Goal: Use online tool/utility: Use online tool/utility

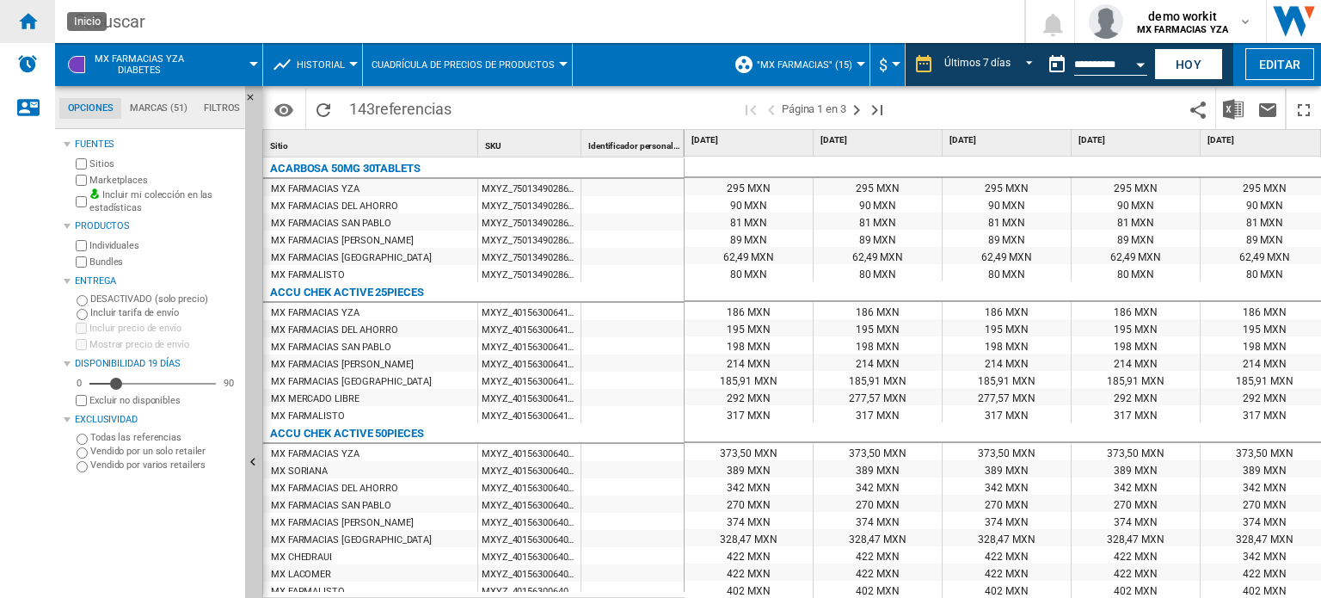
click at [41, 21] on div "Inicio" at bounding box center [27, 21] width 55 height 43
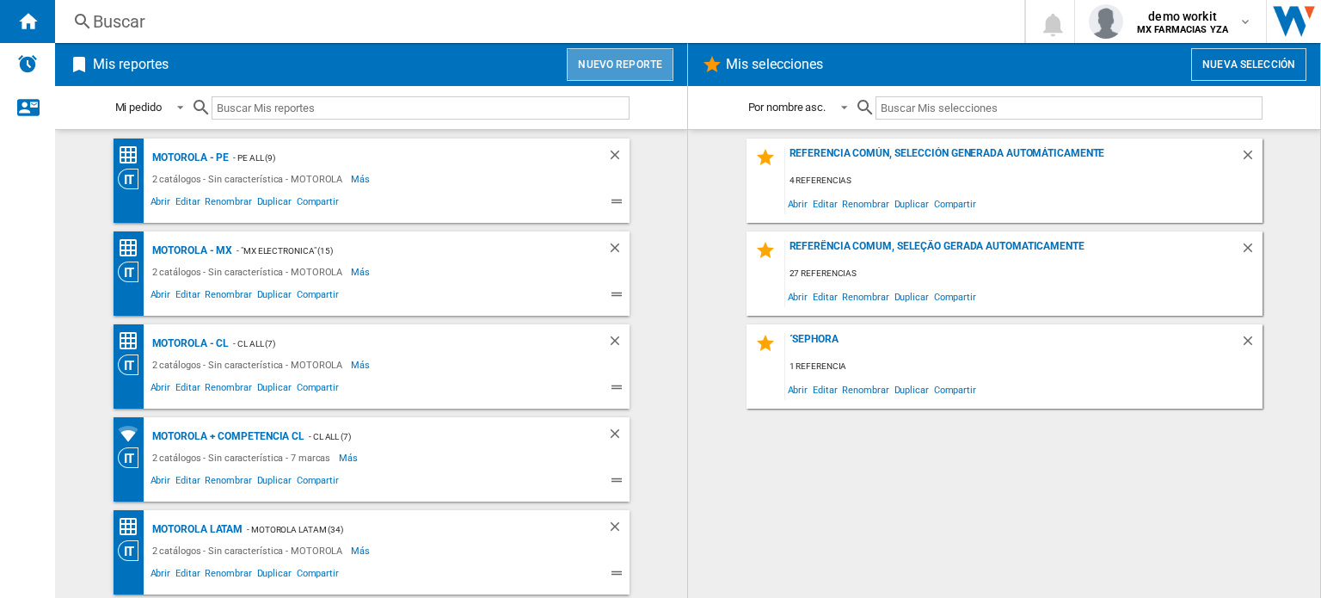
click at [635, 57] on button "Nuevo reporte" at bounding box center [620, 64] width 107 height 33
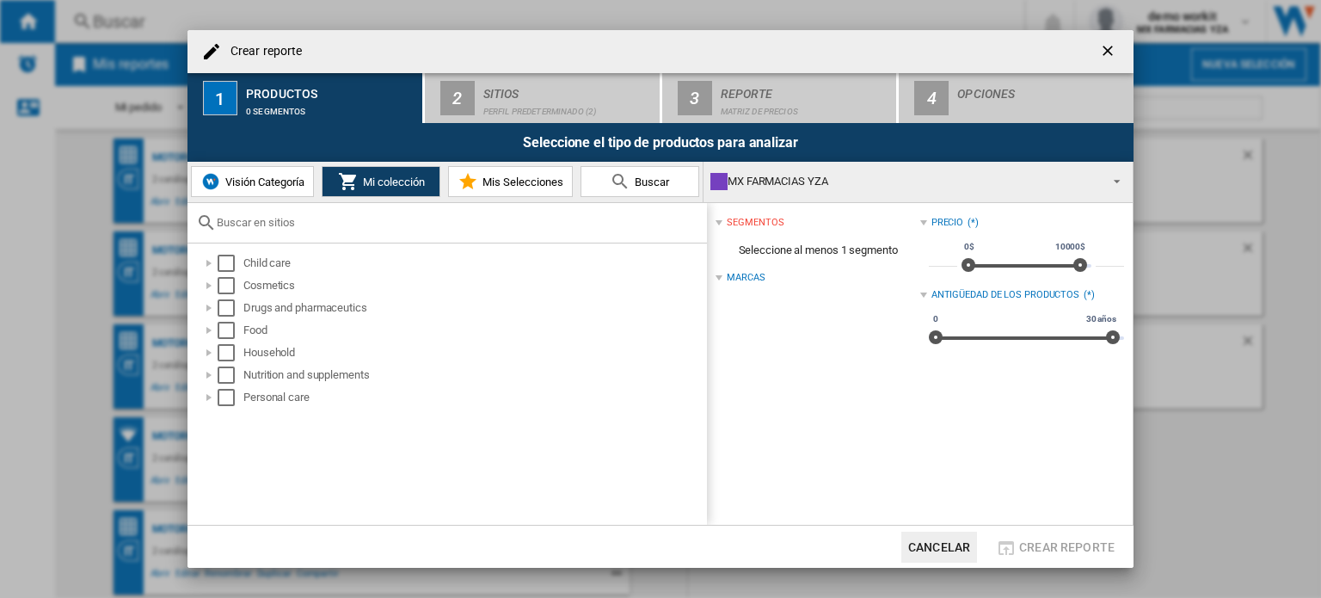
click at [267, 181] on span "Visión Categoría" at bounding box center [262, 181] width 83 height 13
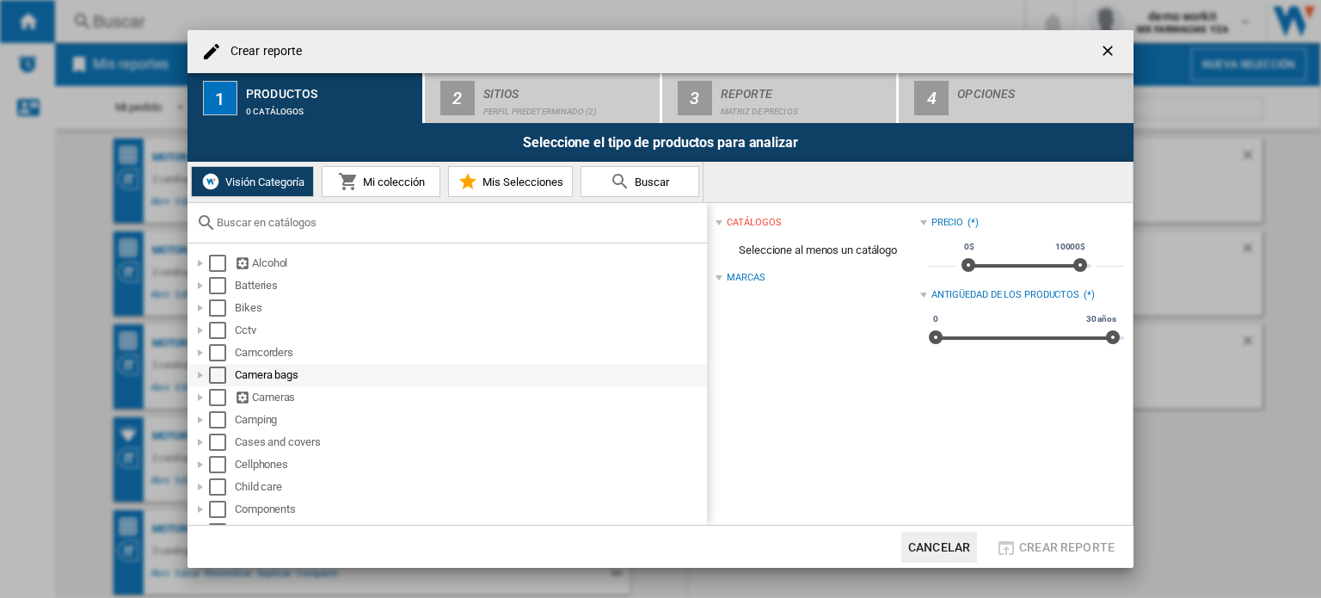
scroll to position [41, 0]
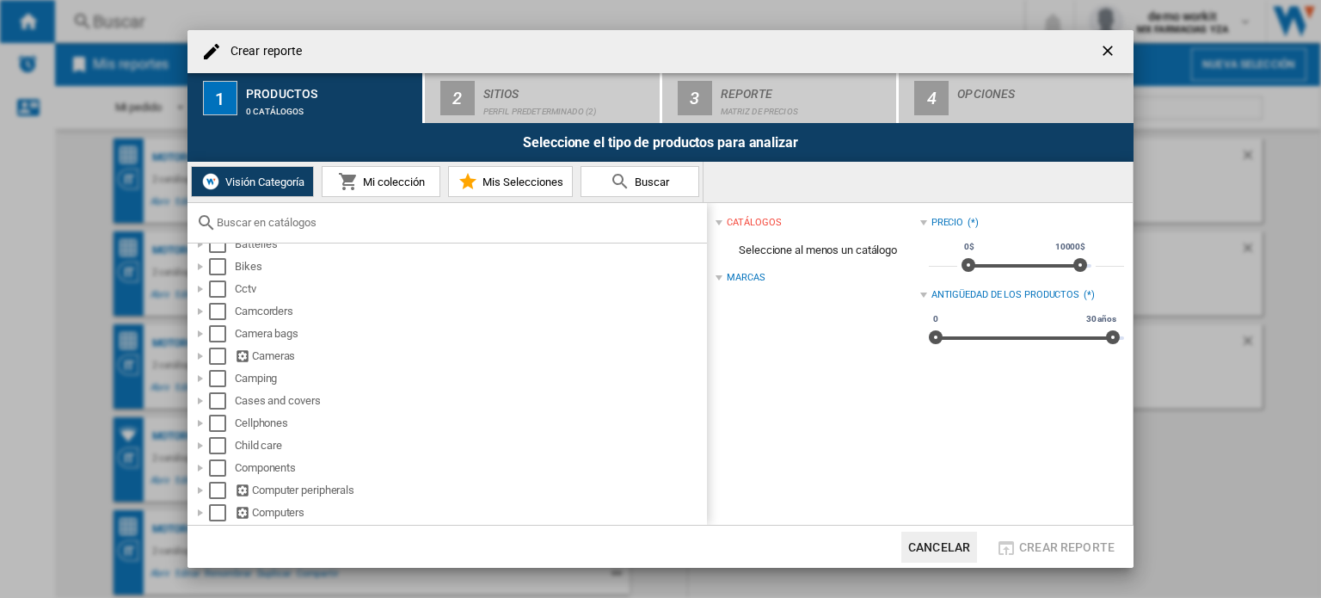
click at [322, 222] on input "text" at bounding box center [458, 222] width 482 height 13
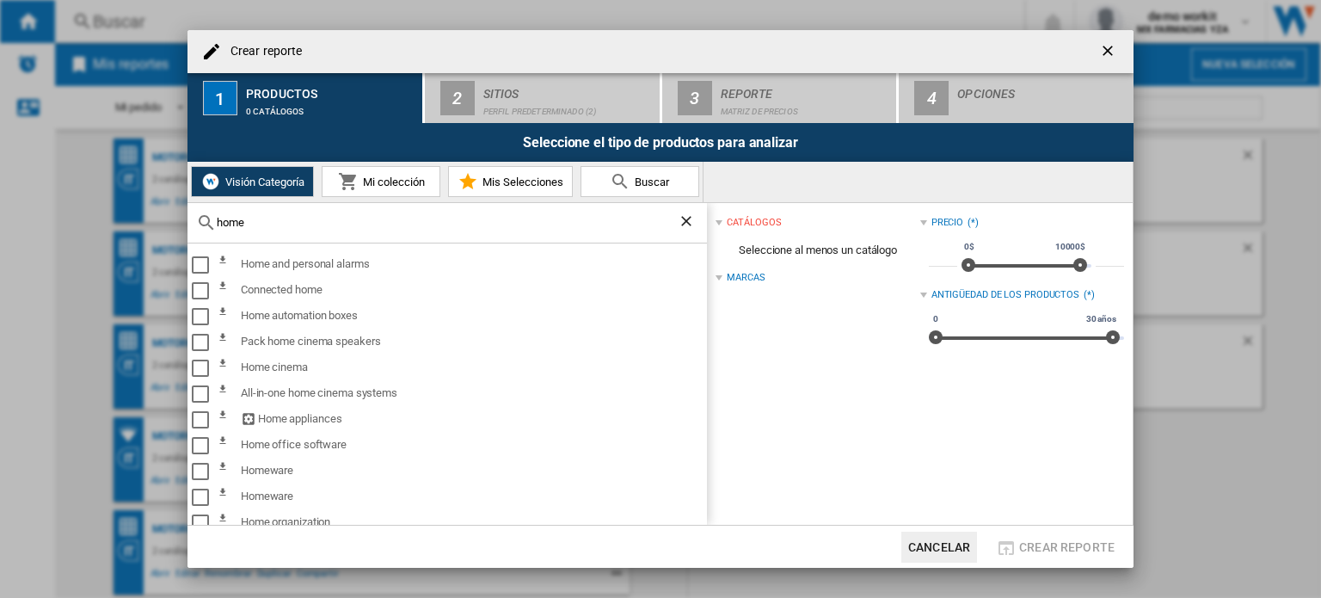
type input "home"
click at [686, 216] on ng-md-icon "Borrar búsqueda" at bounding box center [688, 222] width 21 height 21
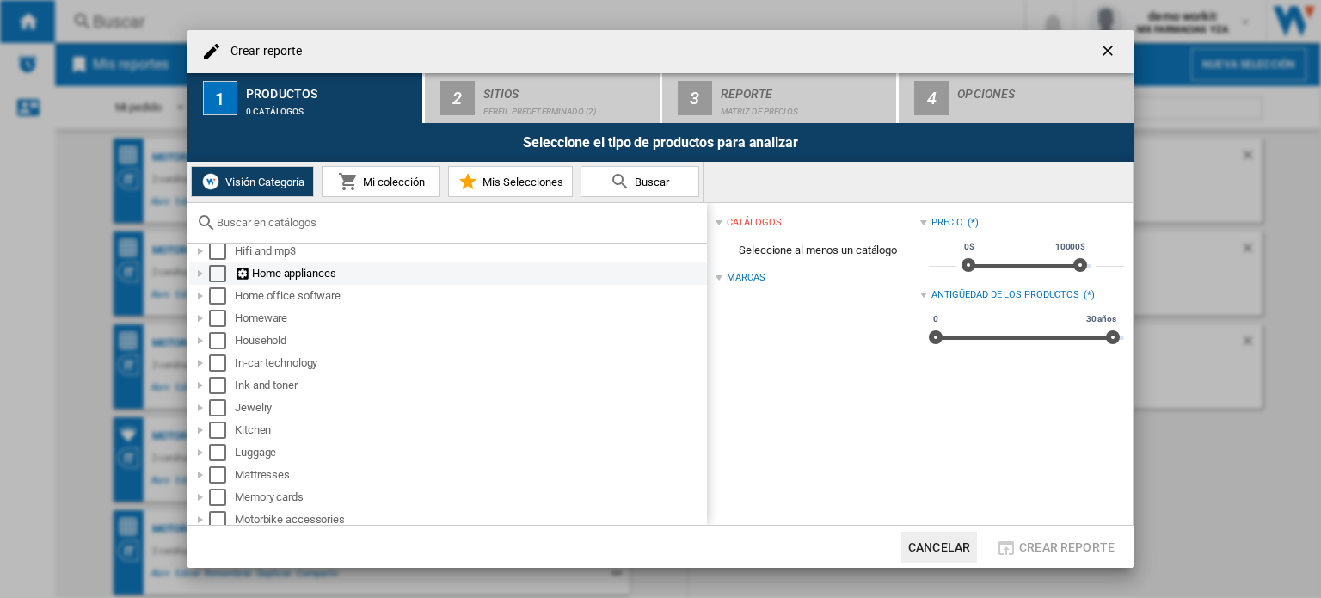
scroll to position [660, 0]
click at [201, 274] on div at bounding box center [200, 273] width 17 height 17
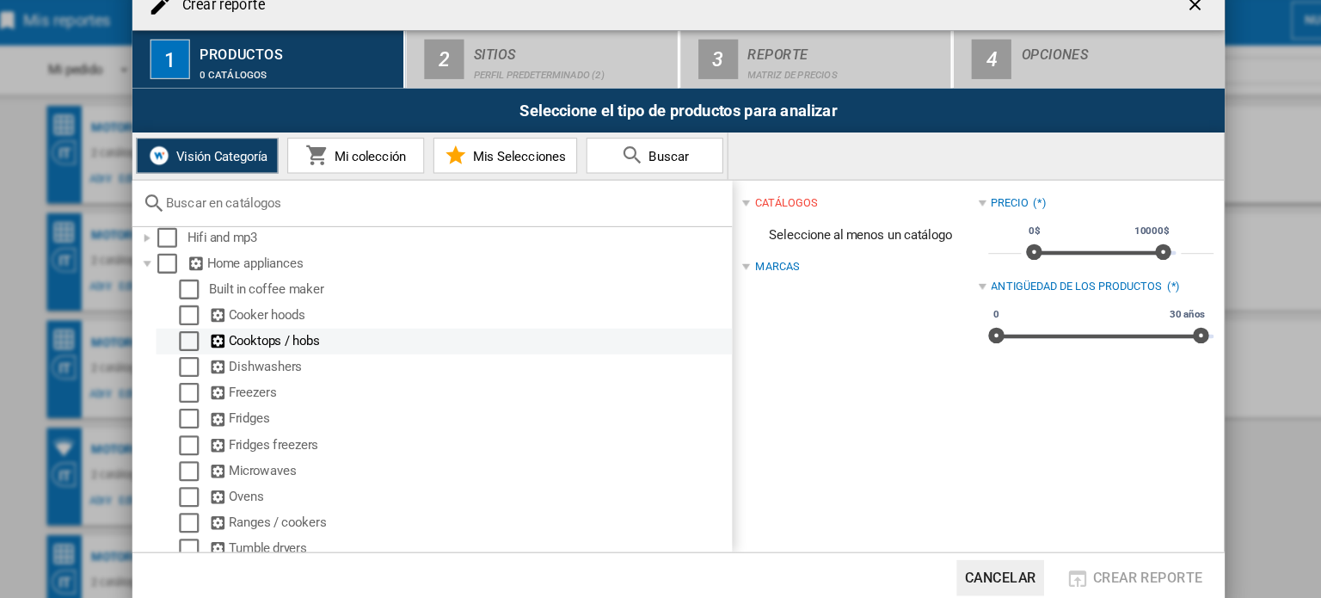
scroll to position [658, 0]
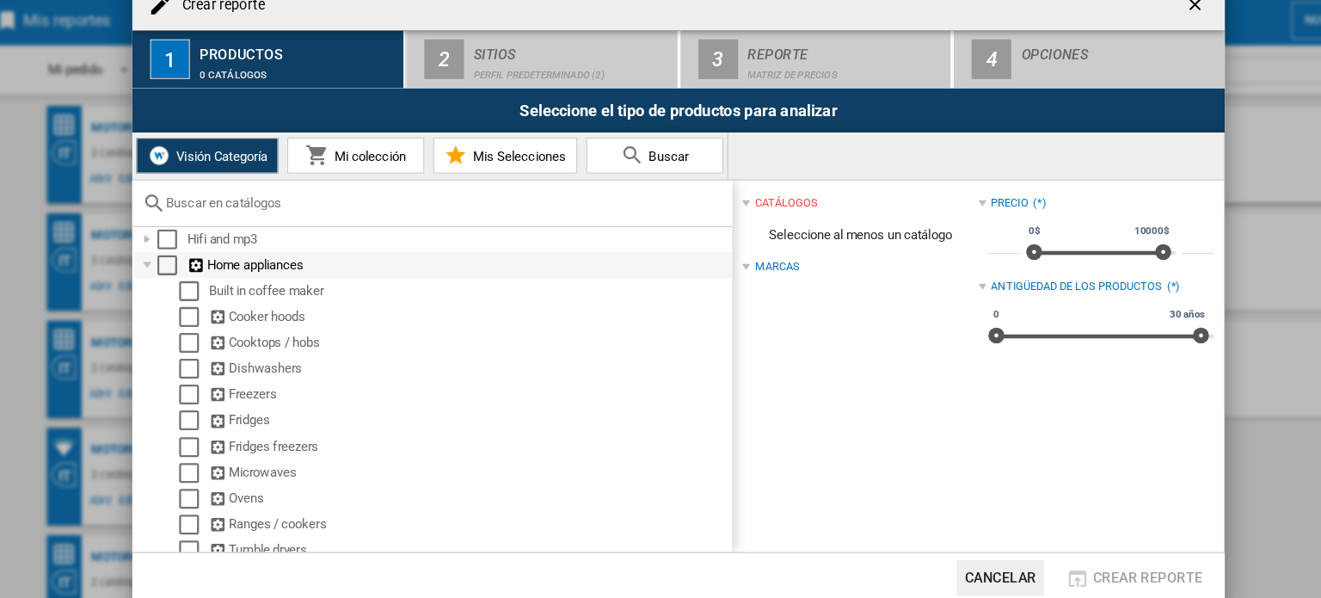
click at [200, 271] on div at bounding box center [200, 275] width 17 height 17
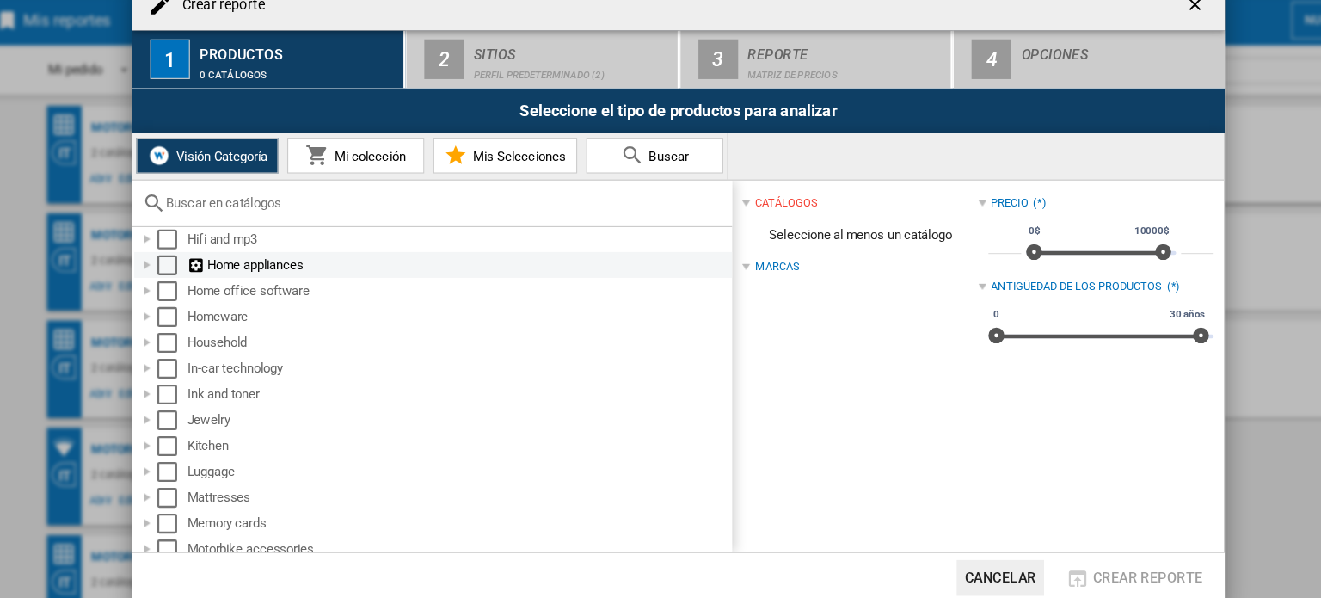
click at [200, 273] on div at bounding box center [200, 275] width 17 height 17
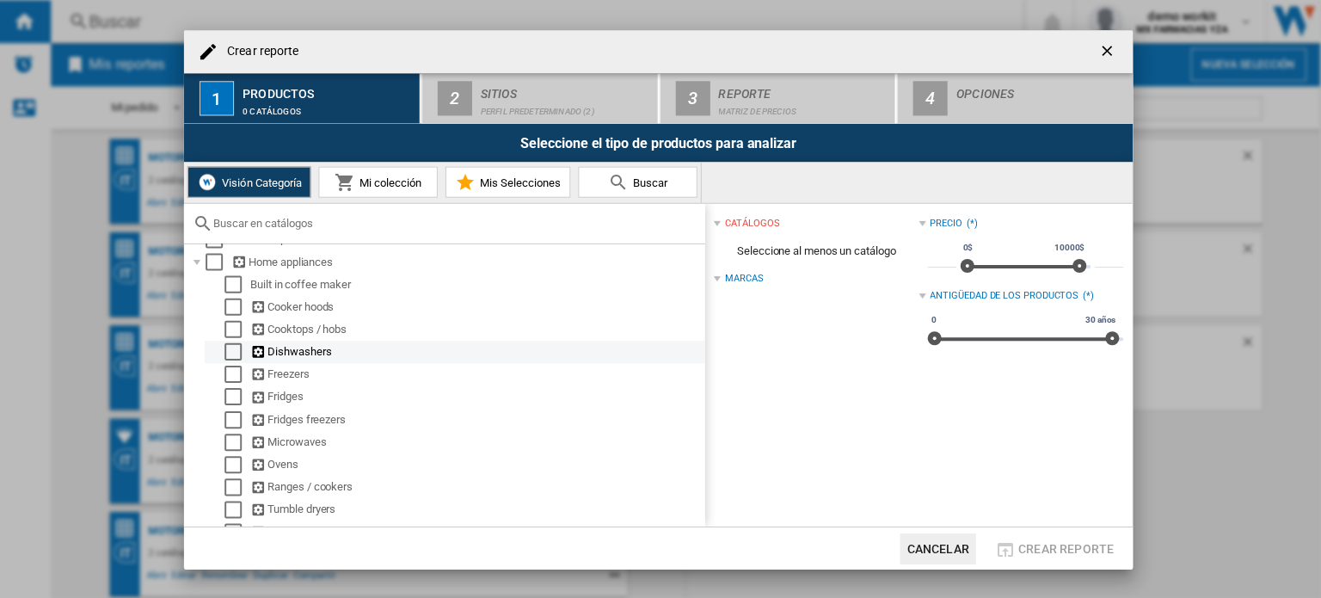
scroll to position [0, 0]
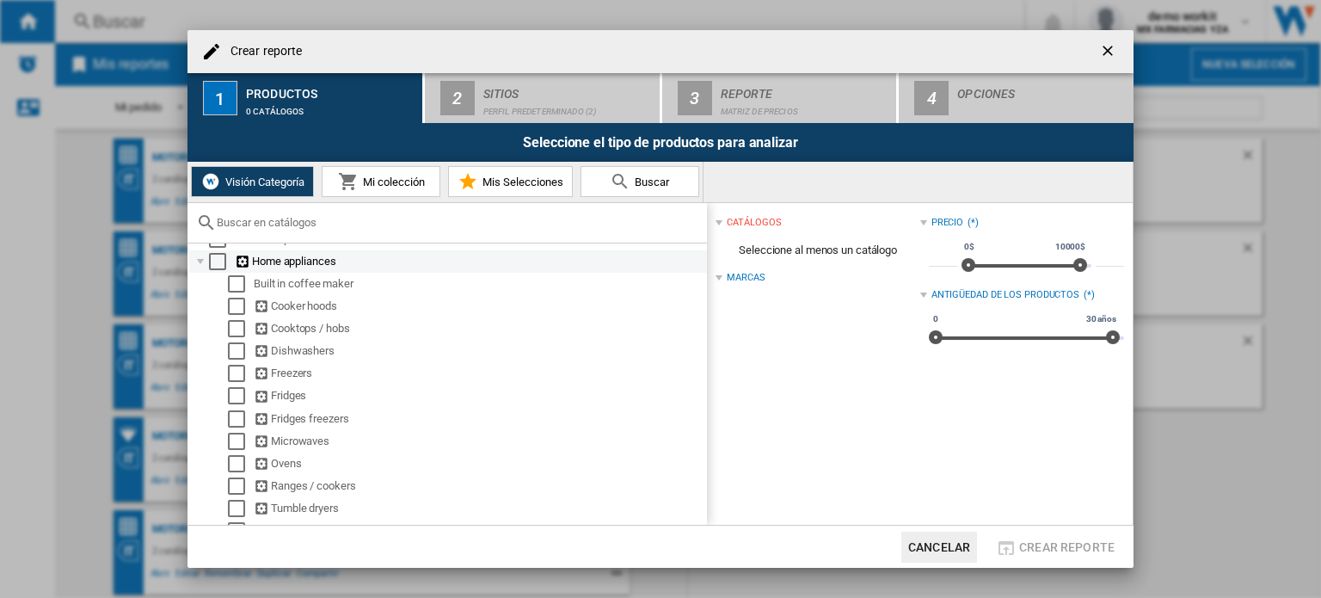
click at [199, 260] on div at bounding box center [200, 261] width 17 height 17
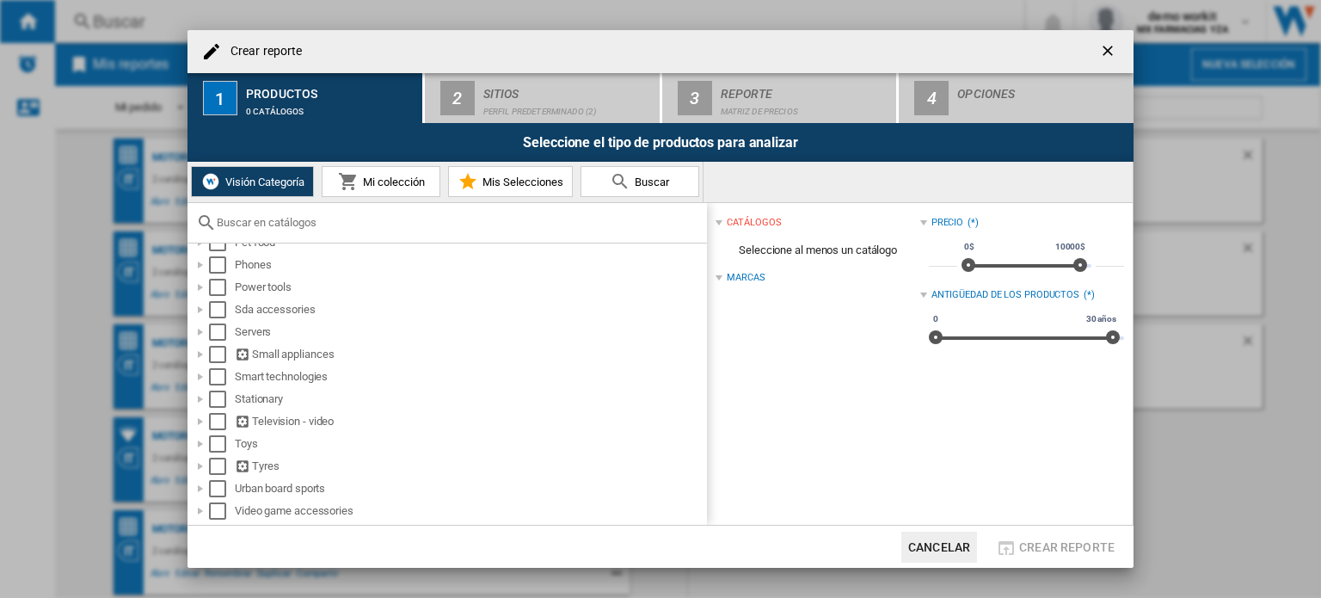
scroll to position [1056, 0]
click at [199, 345] on div at bounding box center [200, 347] width 17 height 17
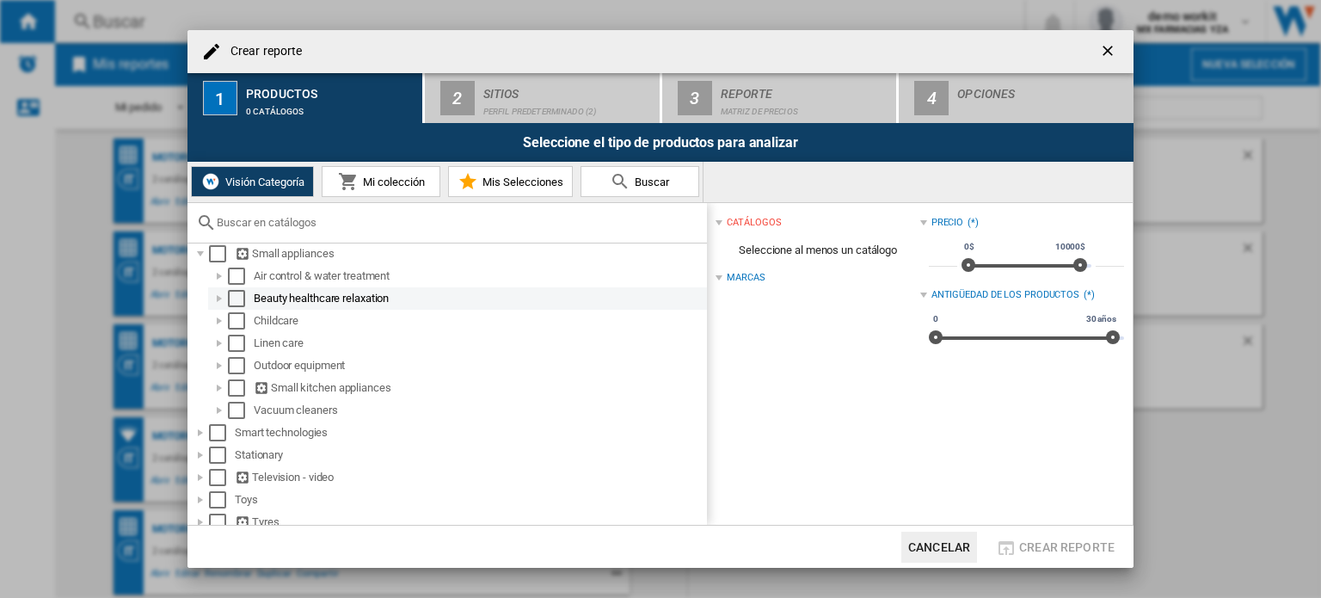
scroll to position [1149, 0]
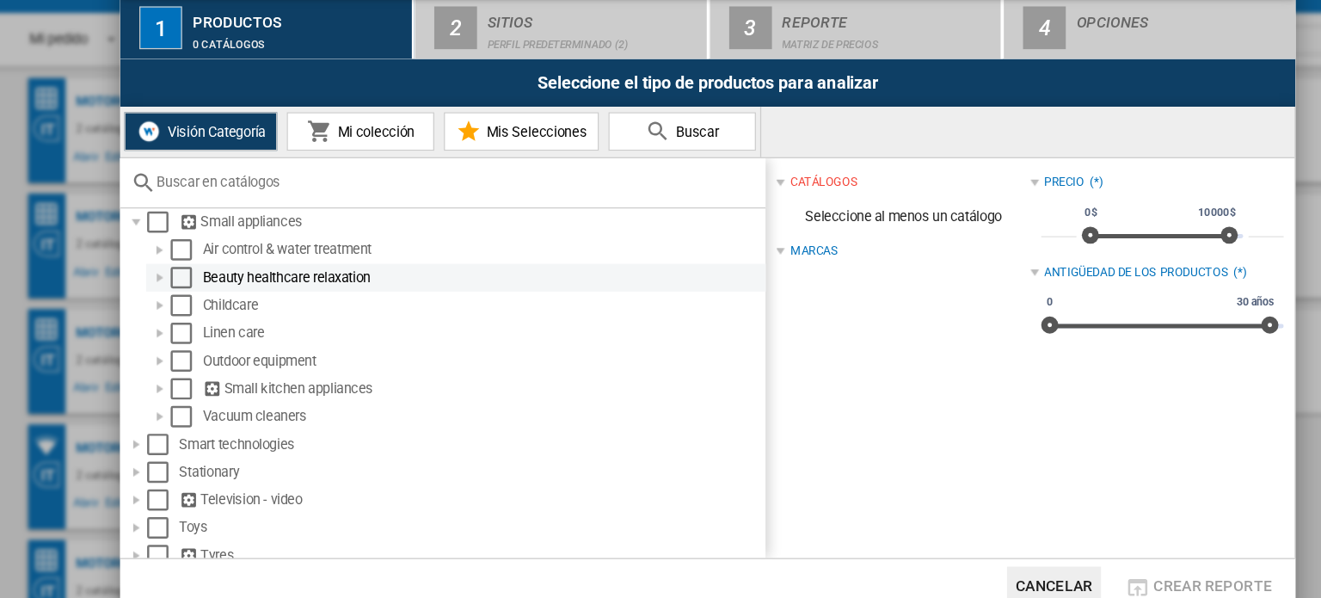
click at [218, 297] on div at bounding box center [219, 299] width 17 height 17
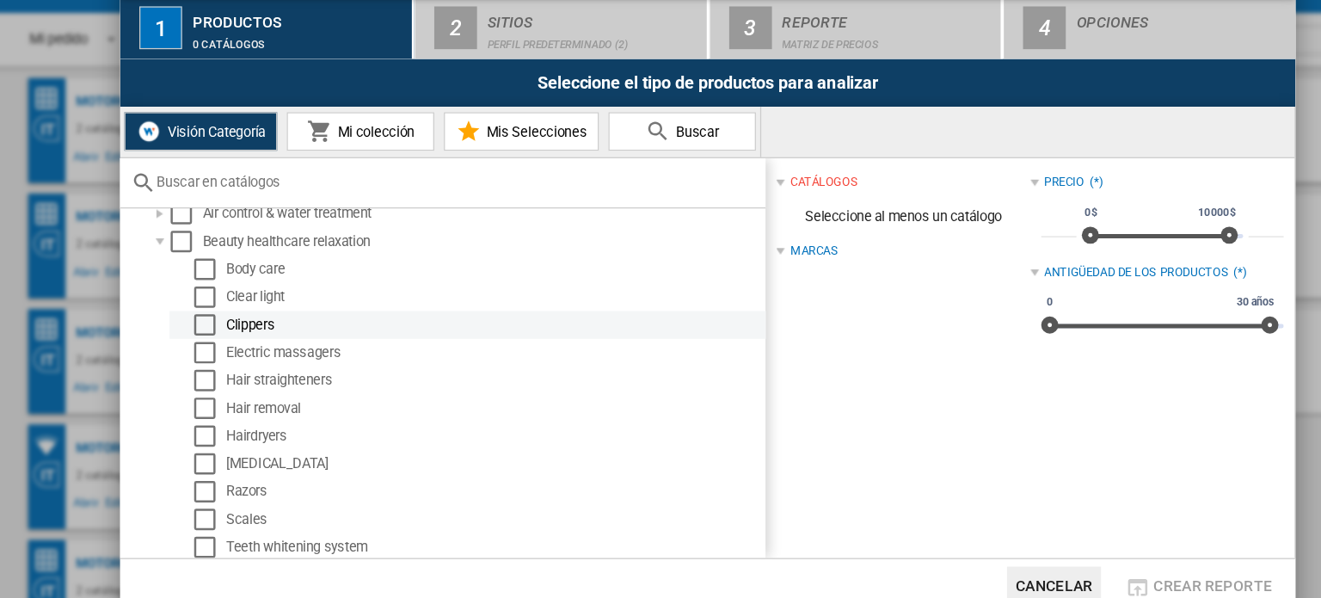
scroll to position [1179, 0]
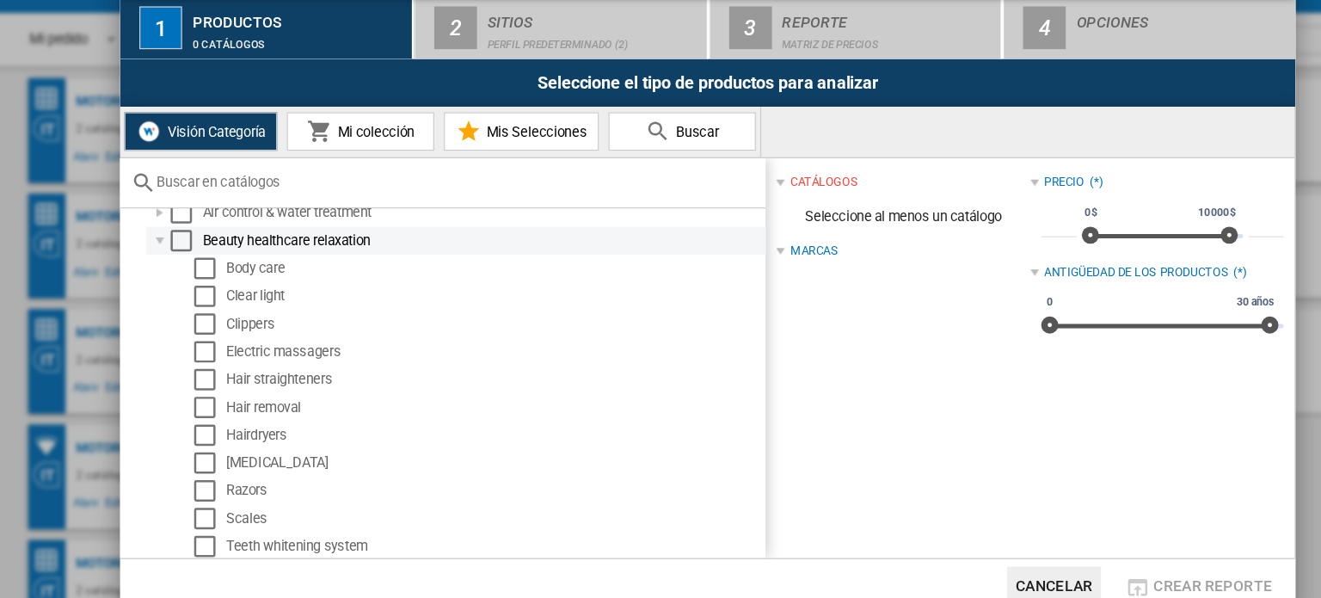
click at [218, 270] on div at bounding box center [219, 269] width 17 height 17
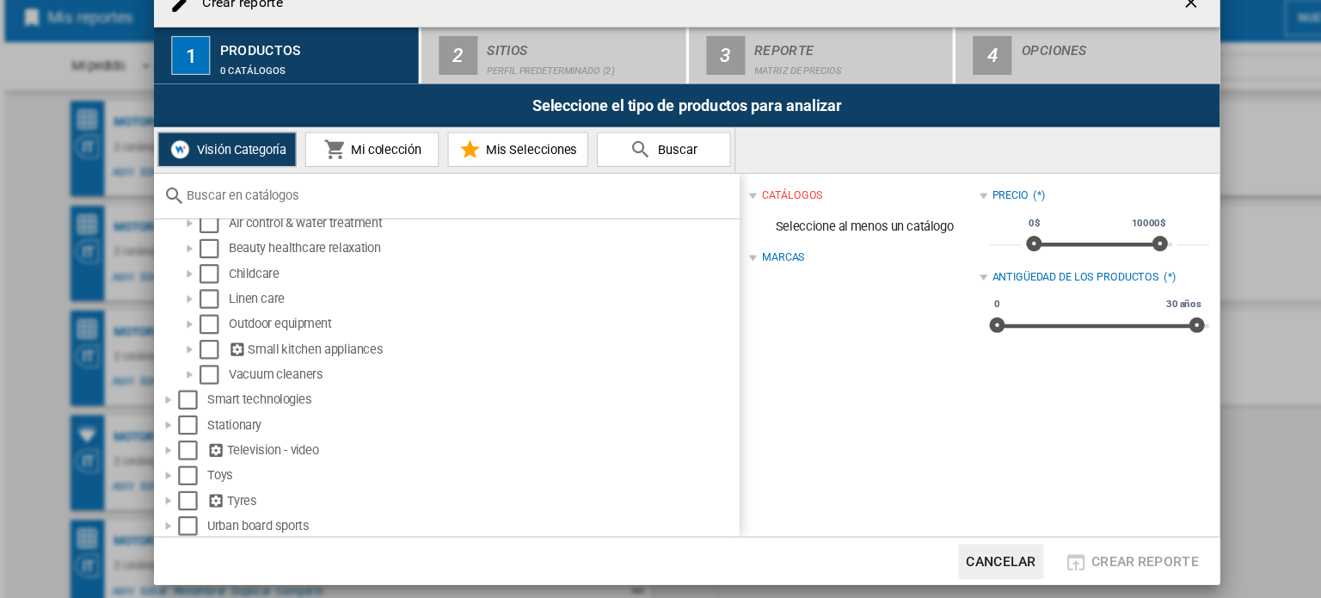
drag, startPoint x: 476, startPoint y: 341, endPoint x: 376, endPoint y: 542, distance: 223.8
click at [376, 542] on md-dialog-actions "Cancelar Crear reporte" at bounding box center [660, 546] width 946 height 43
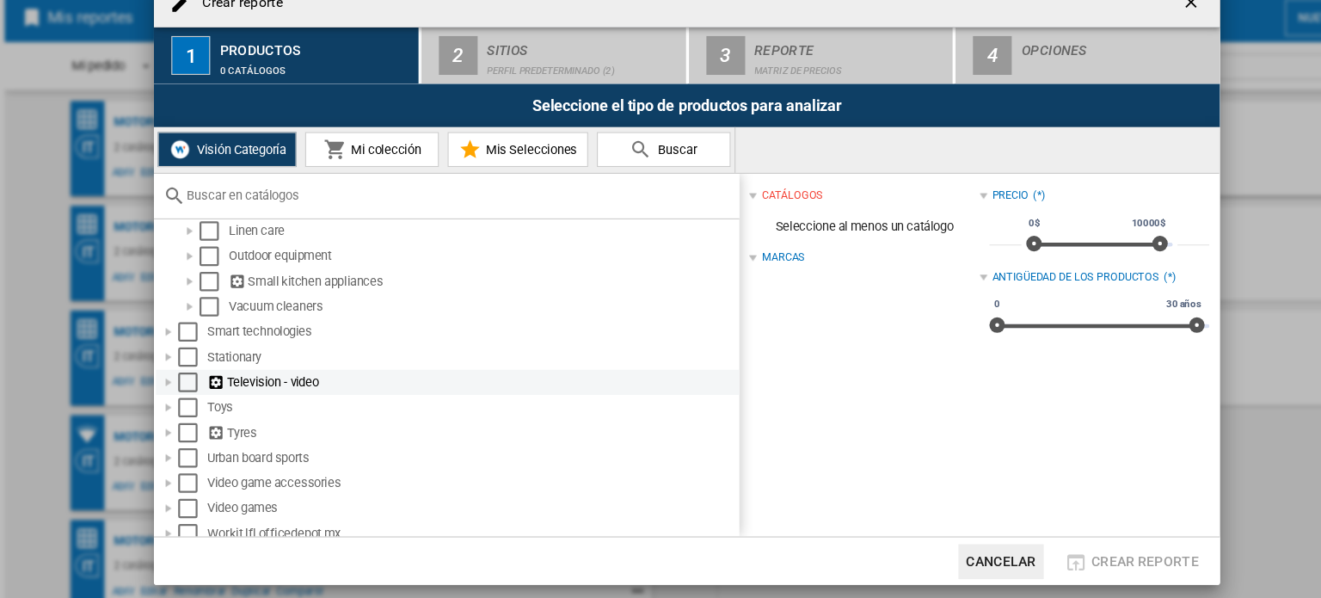
scroll to position [1269, 0]
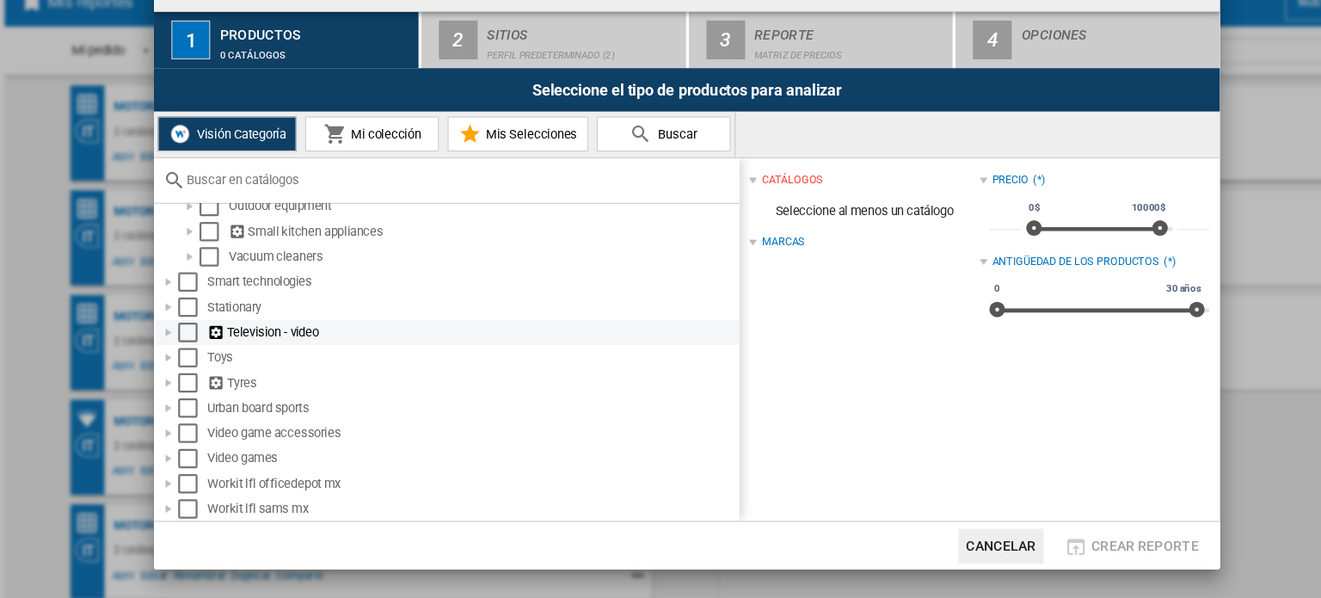
click at [204, 359] on div at bounding box center [200, 357] width 17 height 17
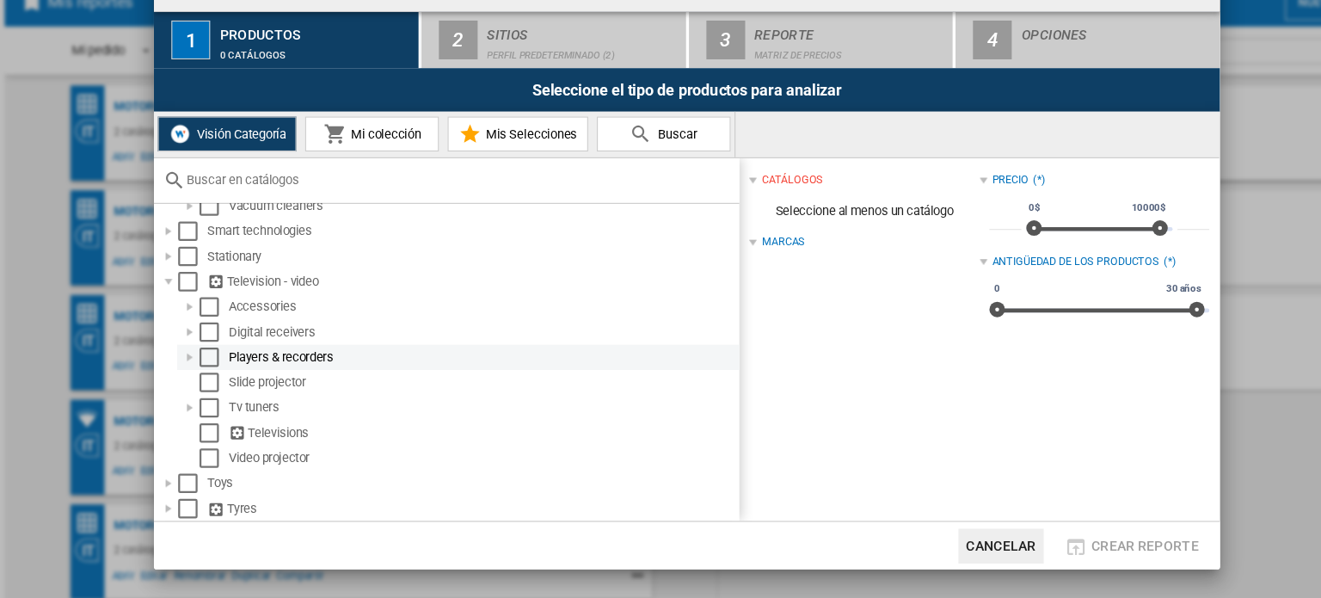
scroll to position [1323, 0]
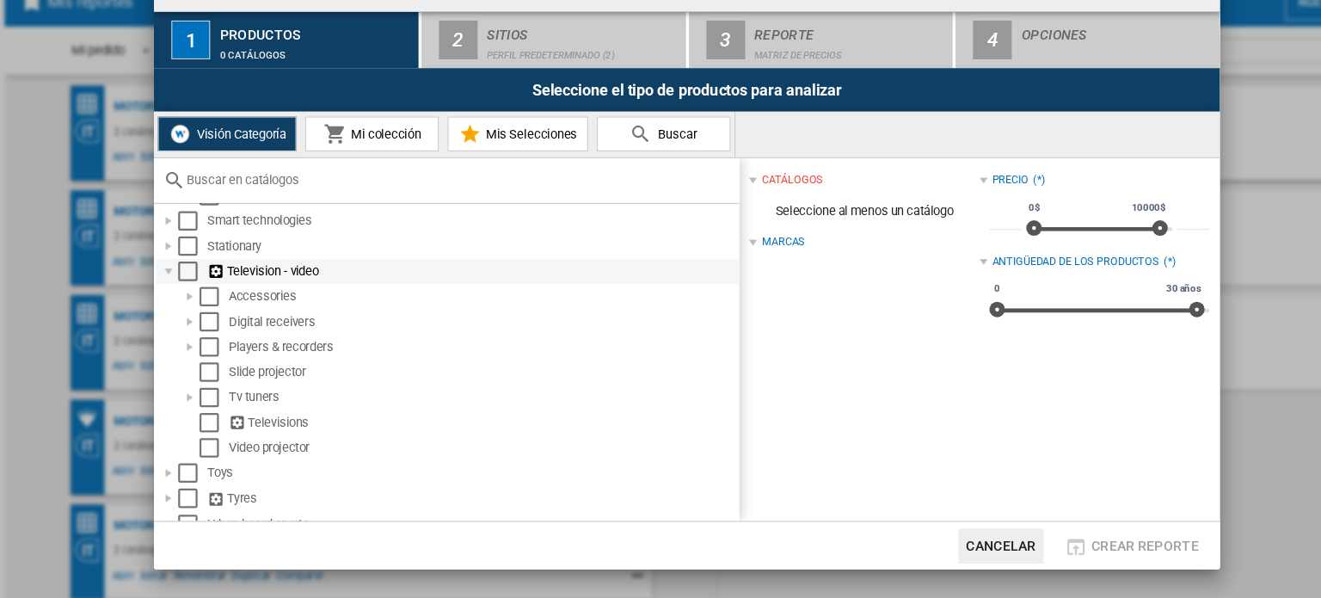
click at [200, 304] on div at bounding box center [200, 303] width 17 height 17
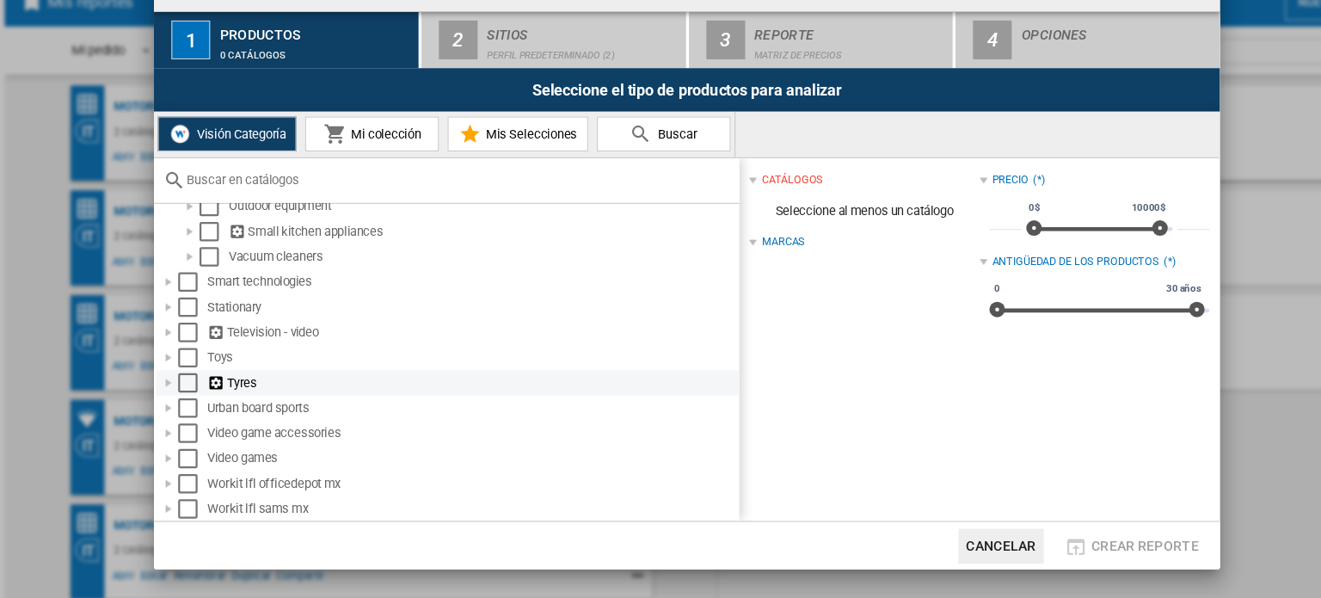
drag, startPoint x: 200, startPoint y: 304, endPoint x: 678, endPoint y: 400, distance: 487.5
click at [678, 400] on div "Tyres" at bounding box center [469, 402] width 469 height 17
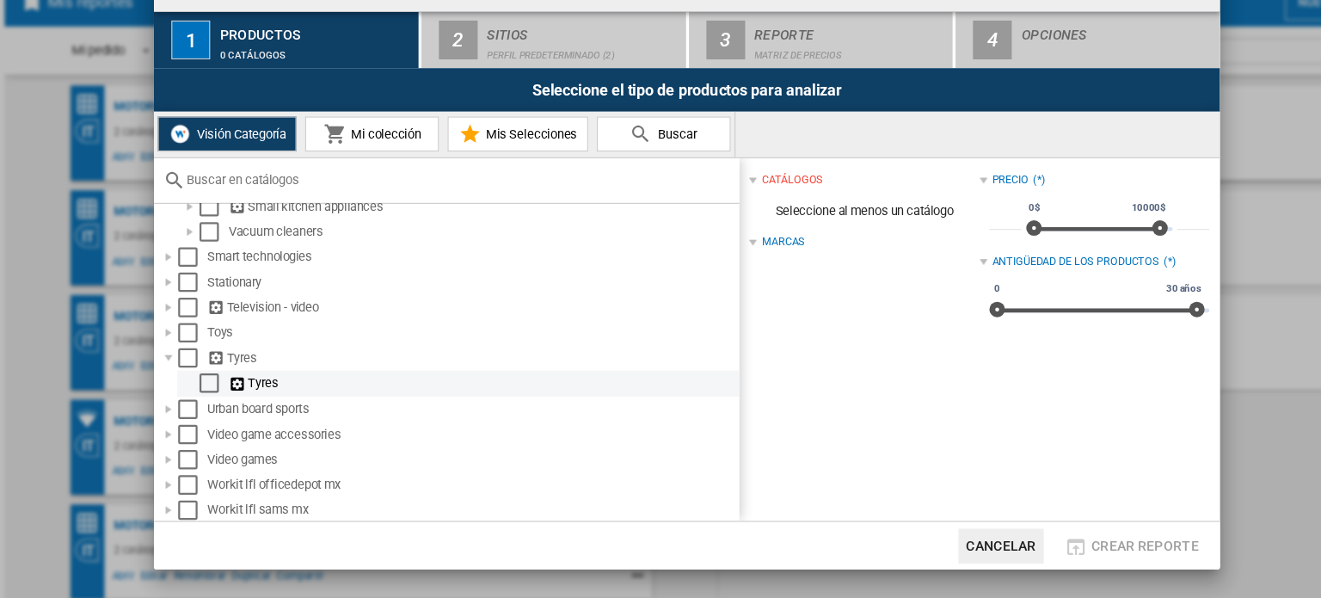
click at [260, 402] on ng-md-icon at bounding box center [262, 404] width 17 height 16
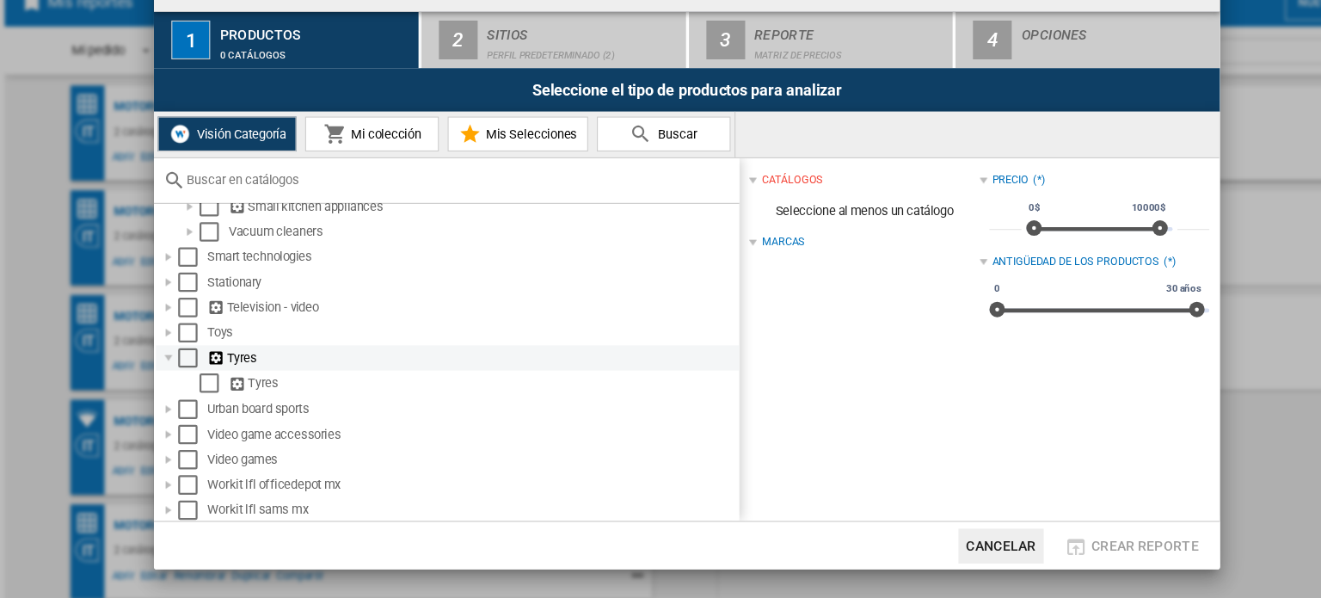
click at [240, 381] on ng-md-icon at bounding box center [243, 380] width 17 height 16
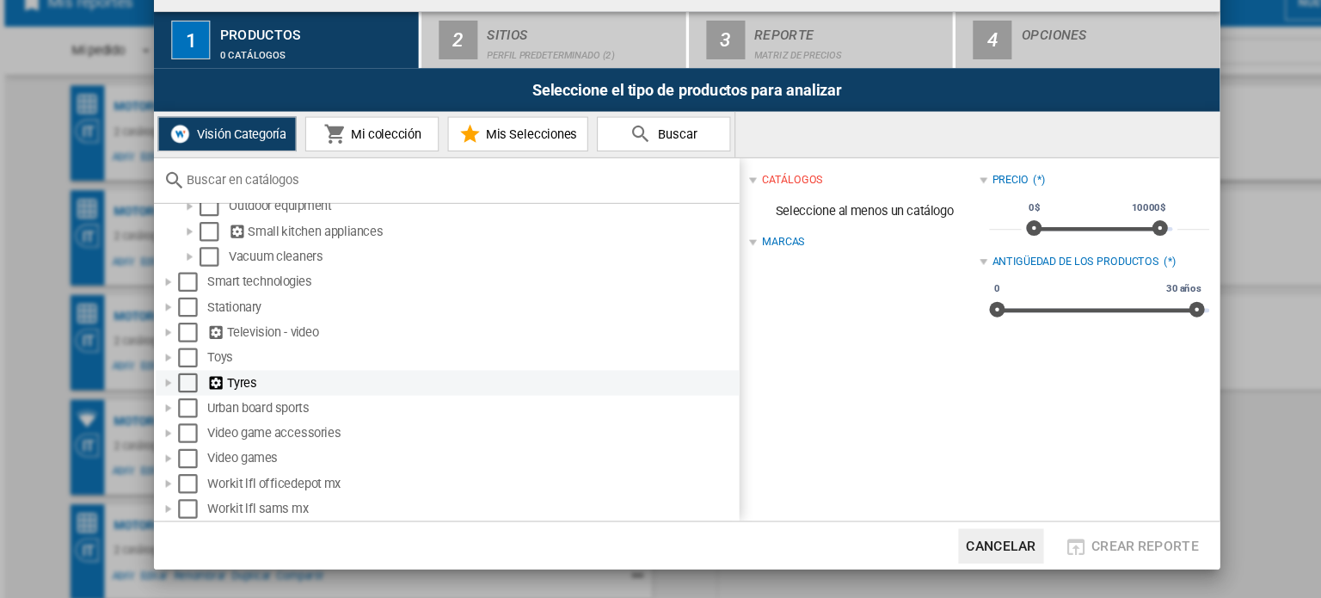
click at [200, 396] on div at bounding box center [200, 402] width 17 height 17
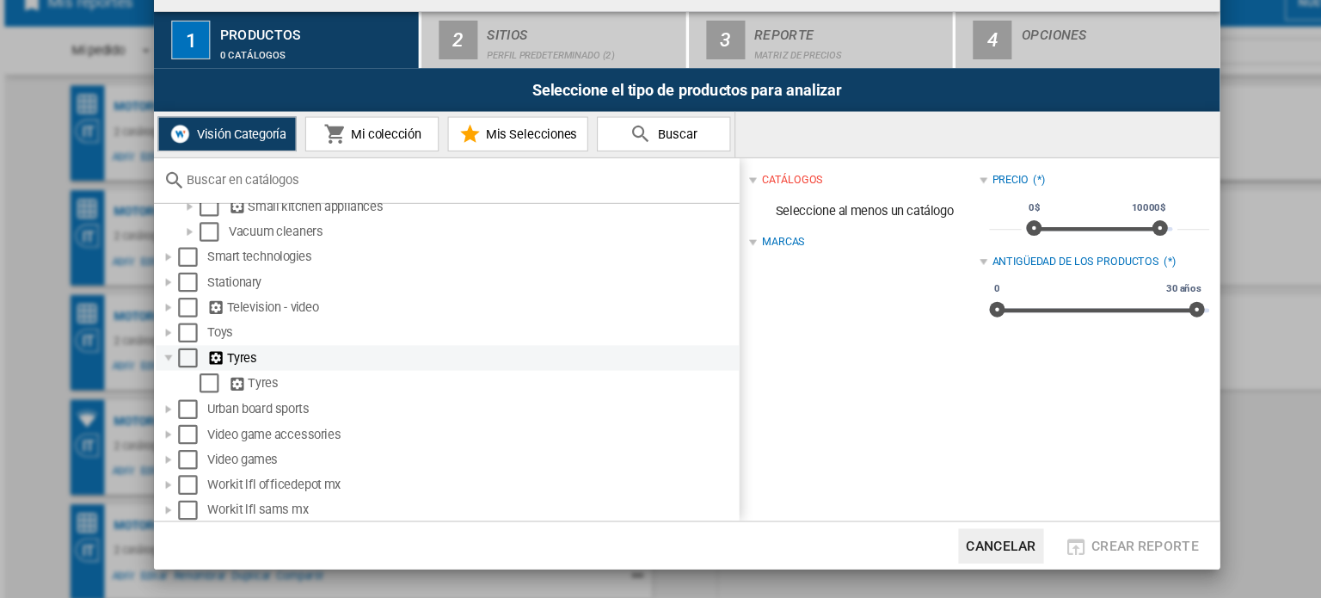
scroll to position [1291, 0]
click at [242, 375] on ng-md-icon at bounding box center [243, 381] width 17 height 16
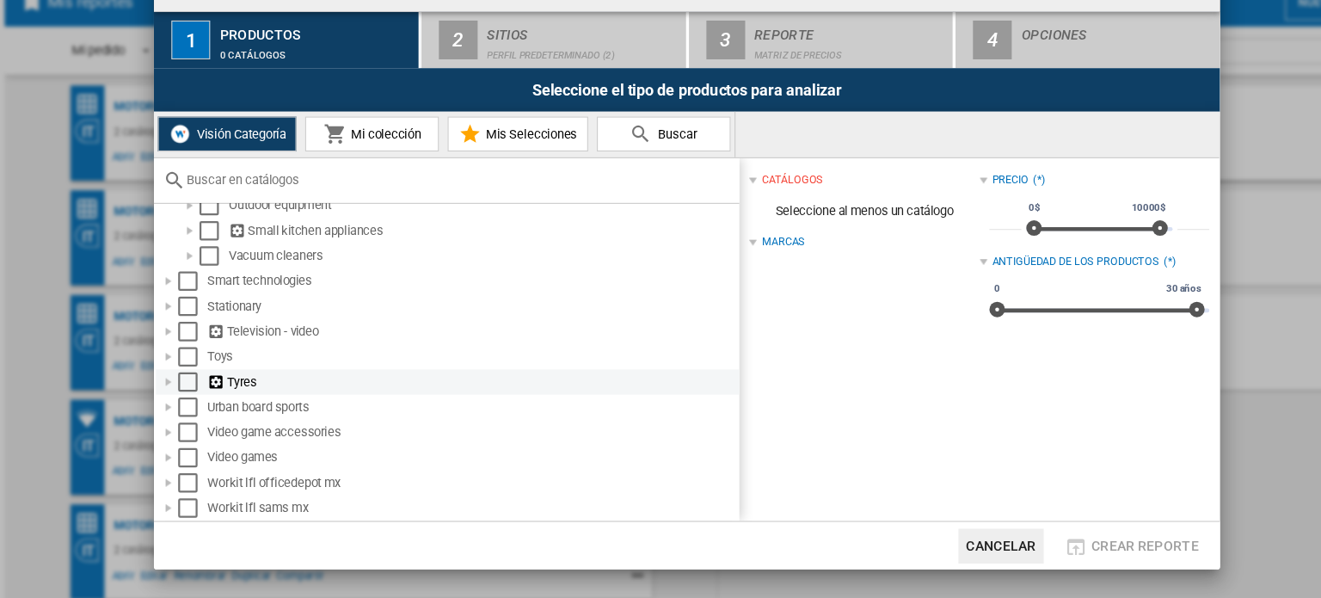
scroll to position [1269, 0]
click at [219, 408] on div "Select" at bounding box center [217, 402] width 17 height 17
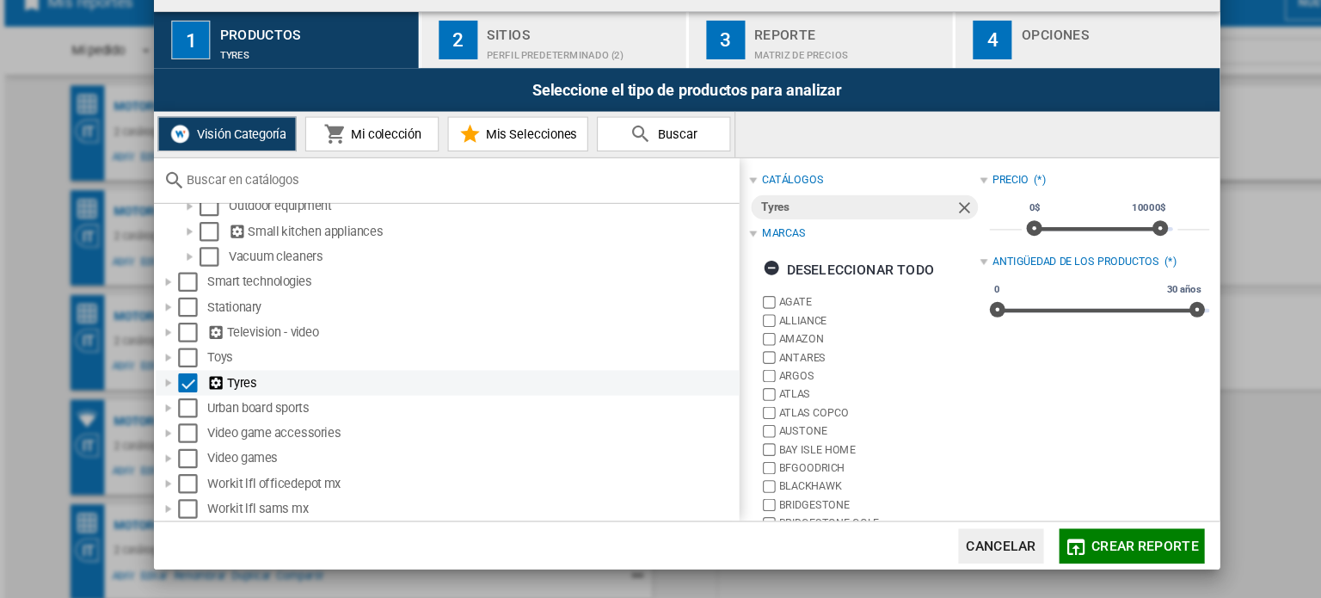
click at [205, 401] on div at bounding box center [200, 402] width 17 height 17
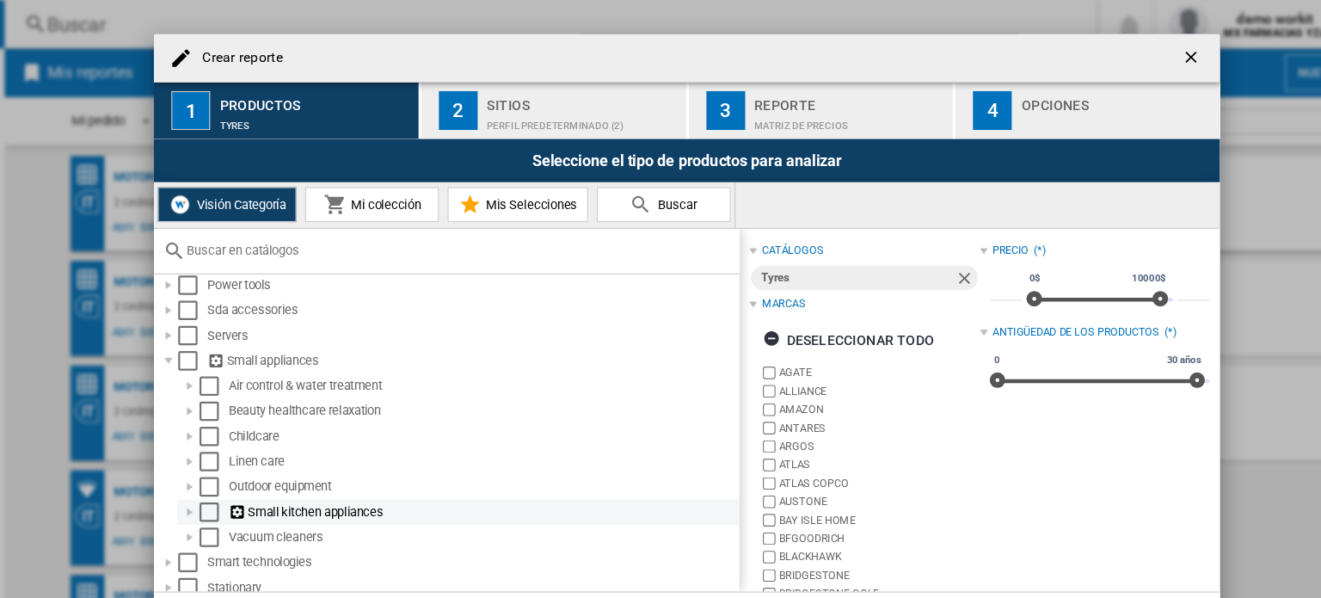
scroll to position [1083, 0]
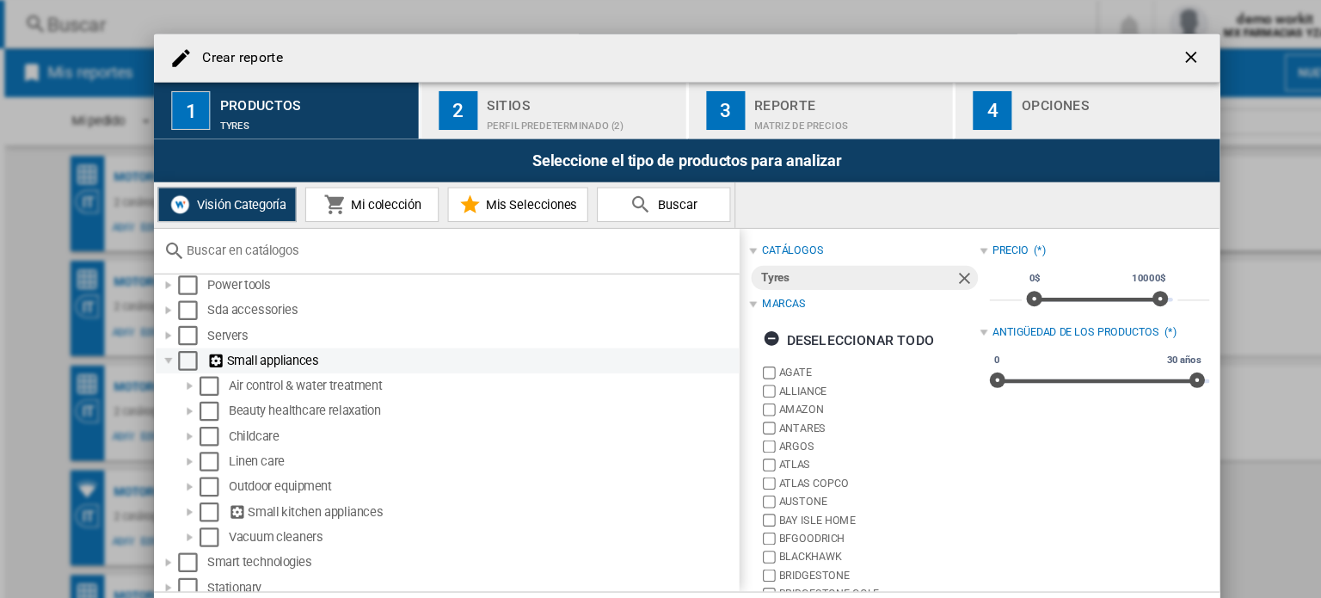
click at [202, 321] on div at bounding box center [200, 319] width 17 height 17
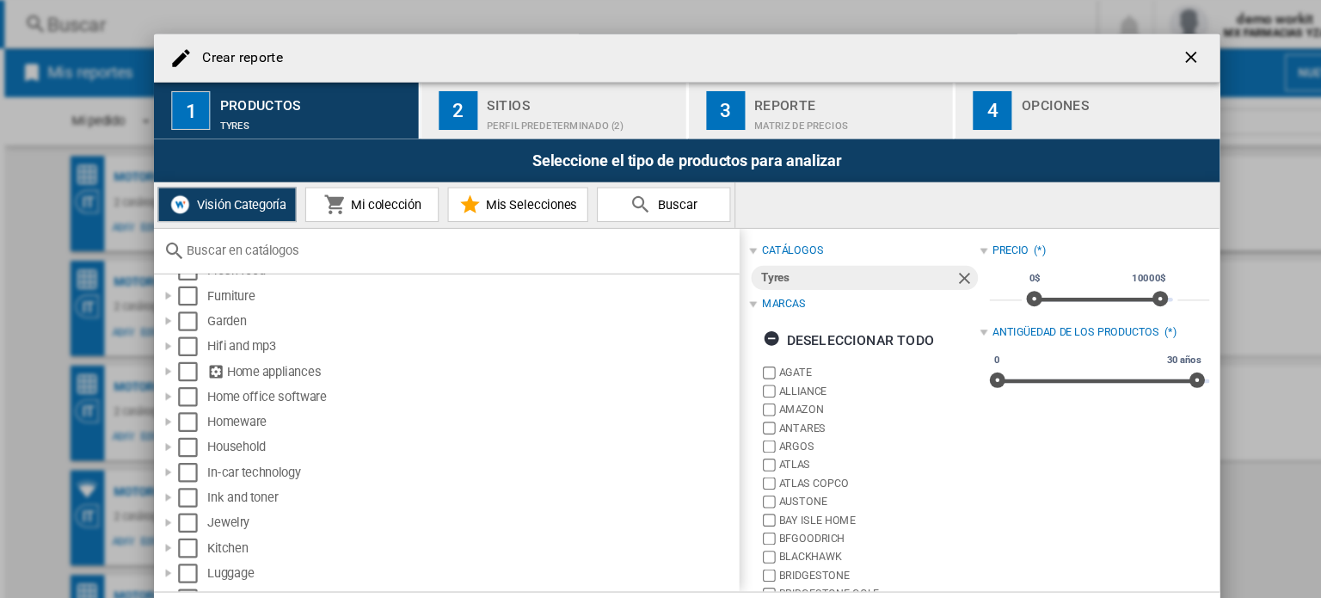
scroll to position [605, 0]
click at [202, 328] on div at bounding box center [200, 328] width 17 height 17
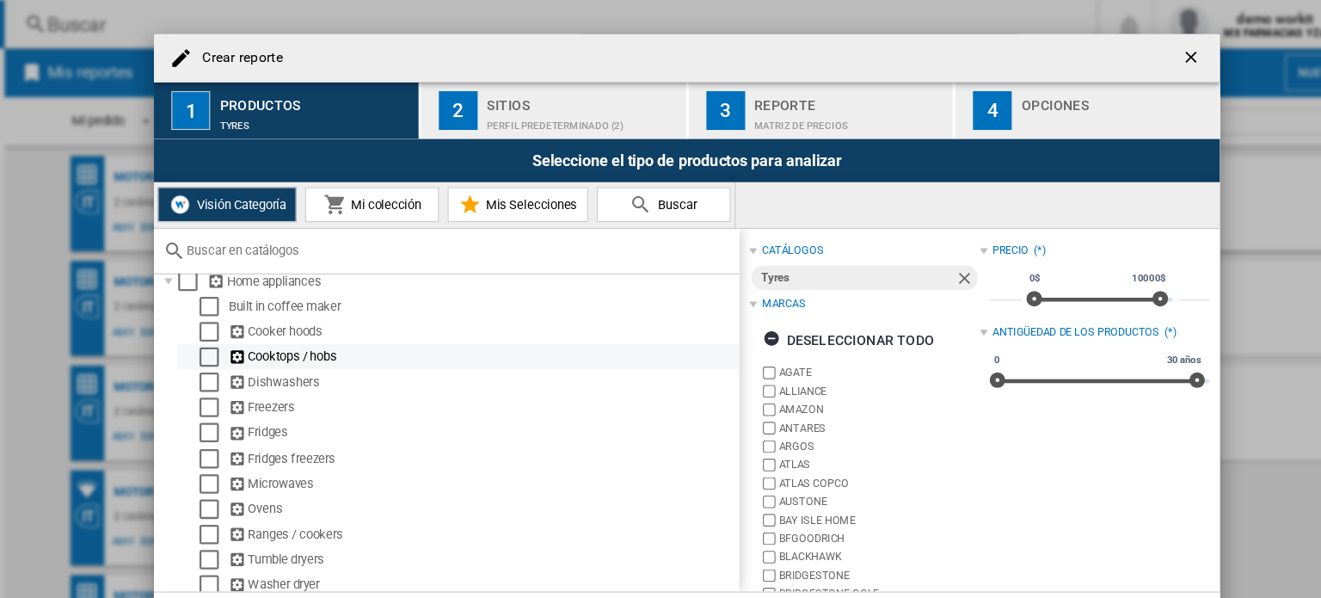
scroll to position [635, 0]
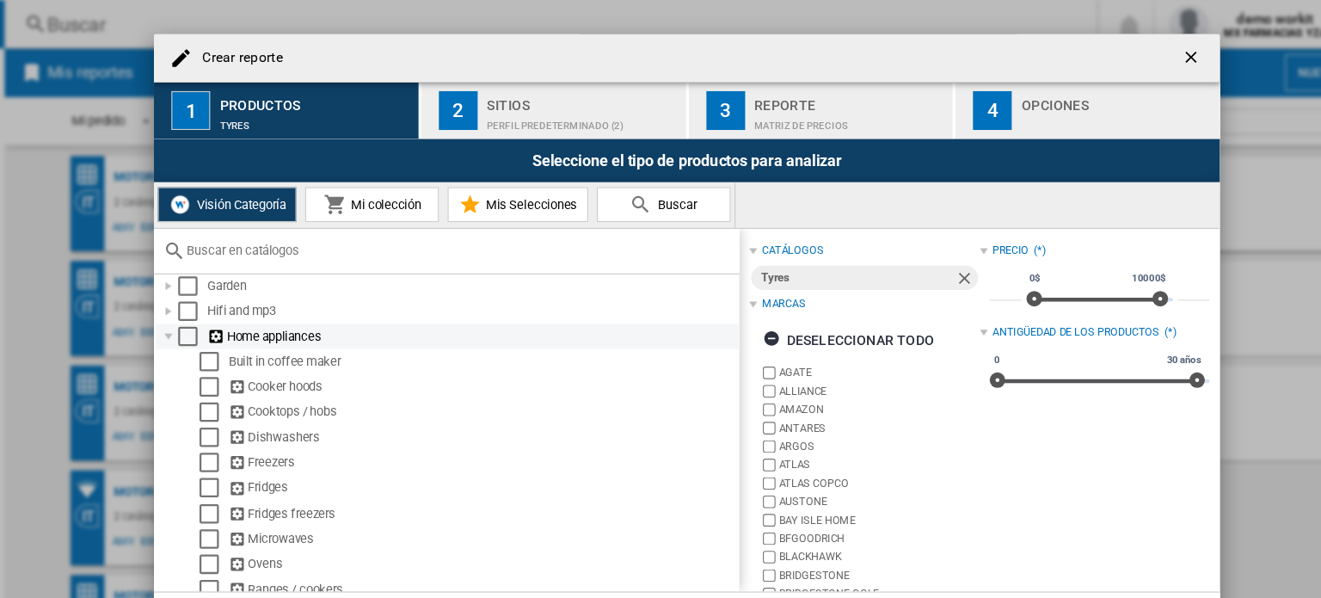
click at [200, 297] on div at bounding box center [200, 298] width 17 height 17
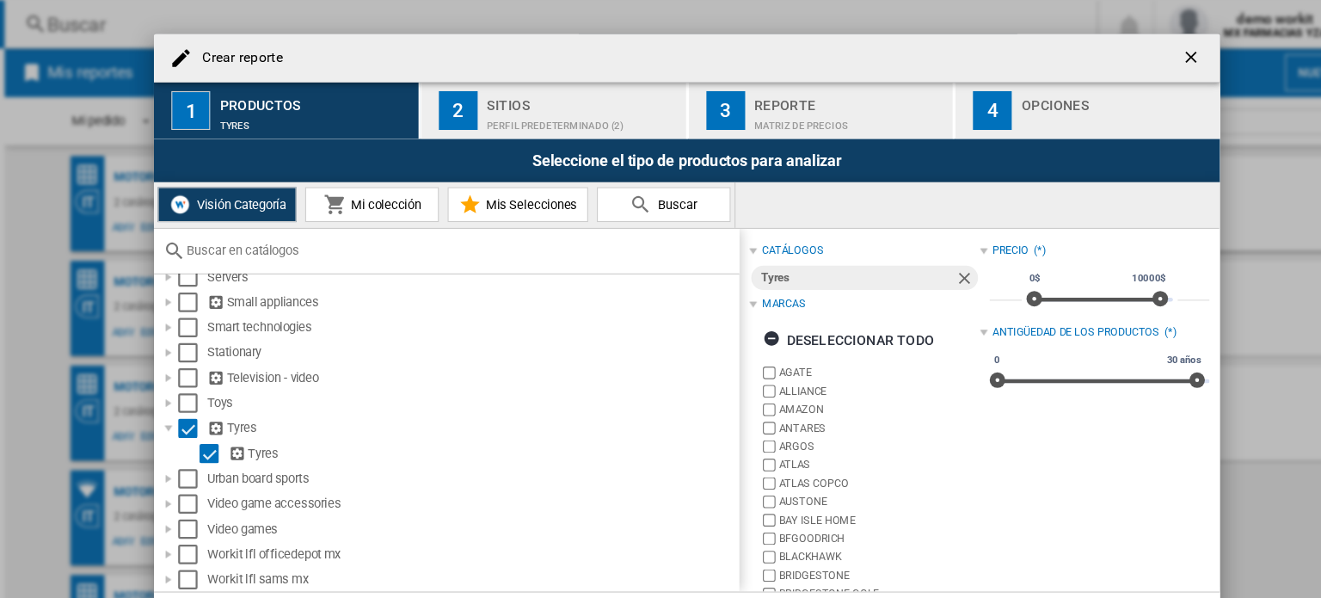
scroll to position [1134, 0]
click at [221, 380] on div "Select" at bounding box center [217, 380] width 17 height 17
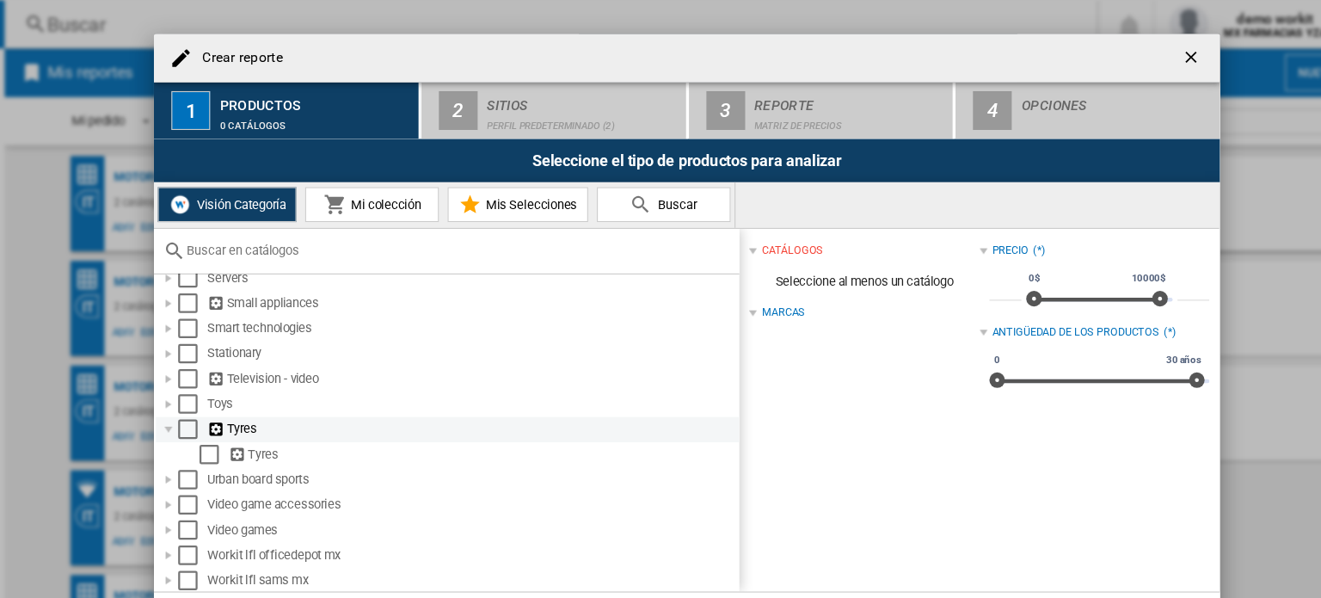
click at [199, 377] on div at bounding box center [200, 380] width 17 height 17
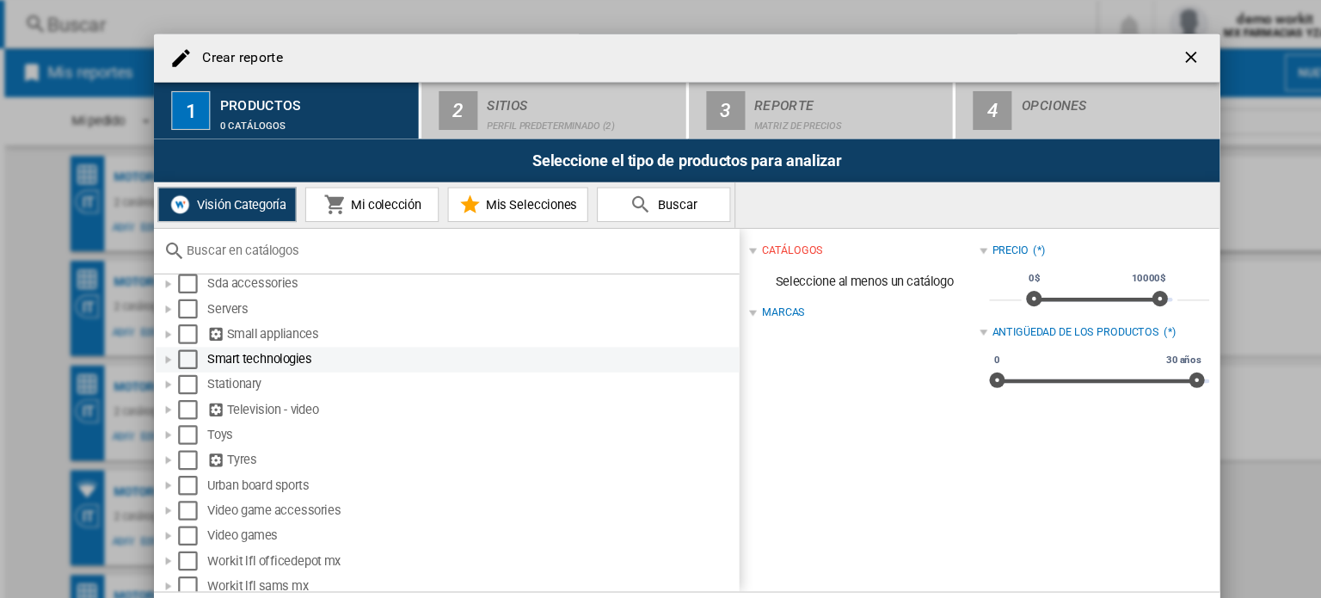
scroll to position [1113, 0]
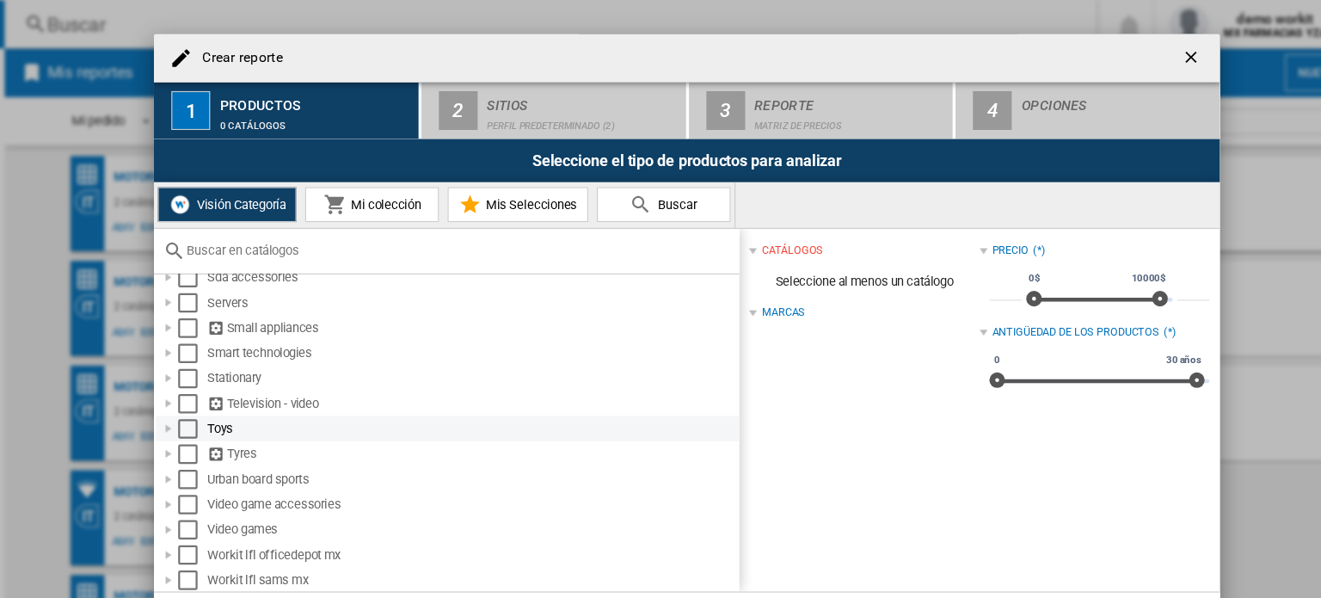
click at [200, 380] on div at bounding box center [200, 379] width 17 height 17
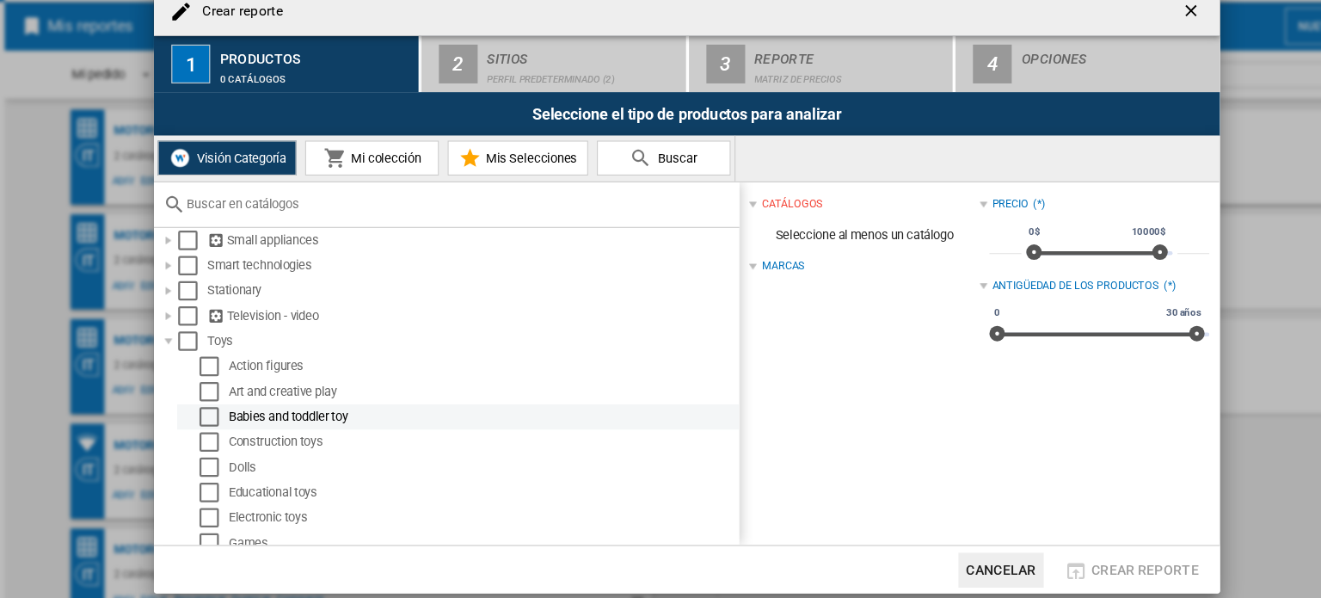
scroll to position [1155, 0]
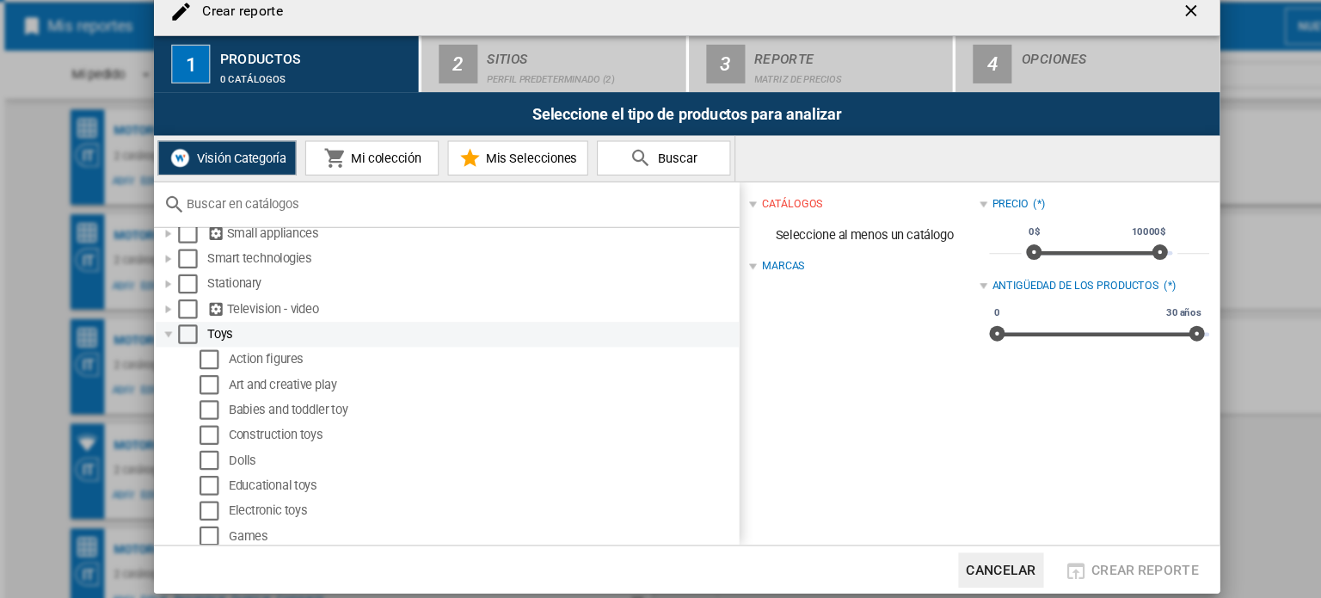
click at [201, 339] on div at bounding box center [200, 337] width 17 height 17
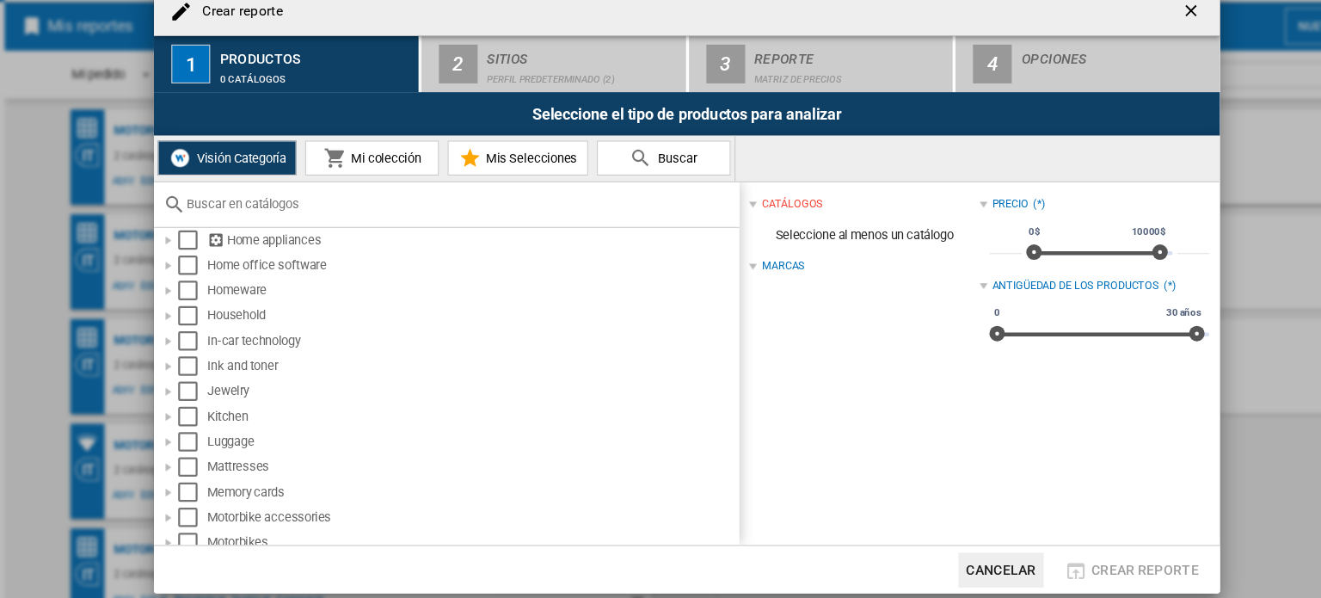
scroll to position [667, 0]
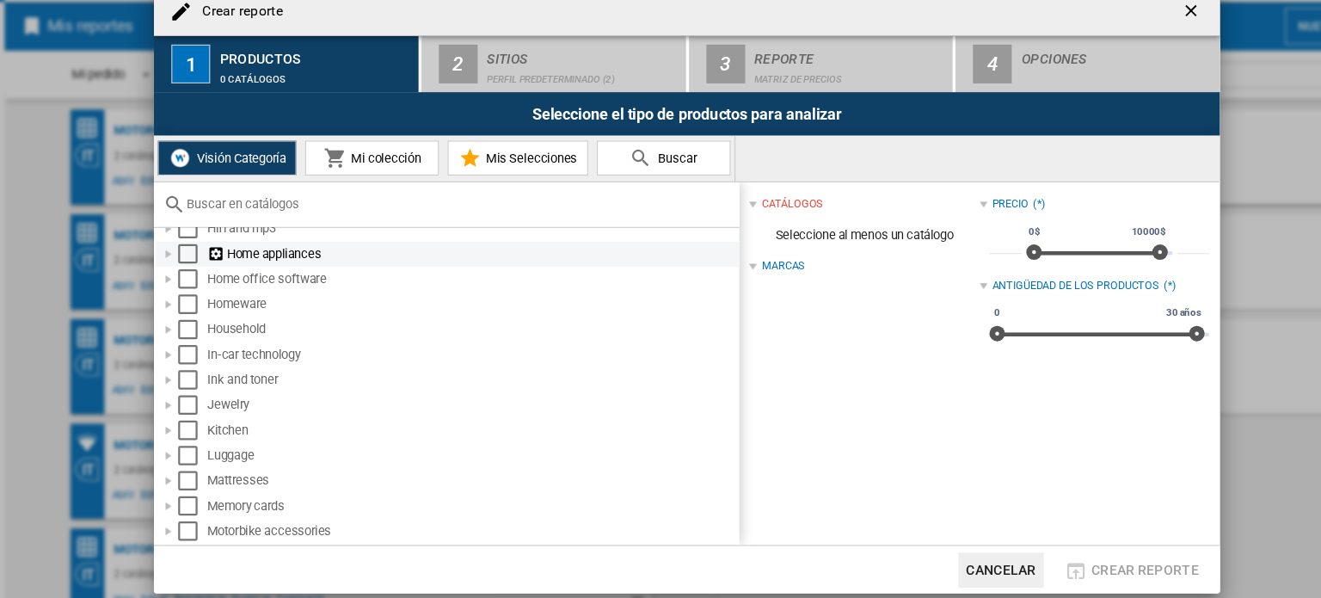
click at [200, 265] on div at bounding box center [200, 266] width 17 height 17
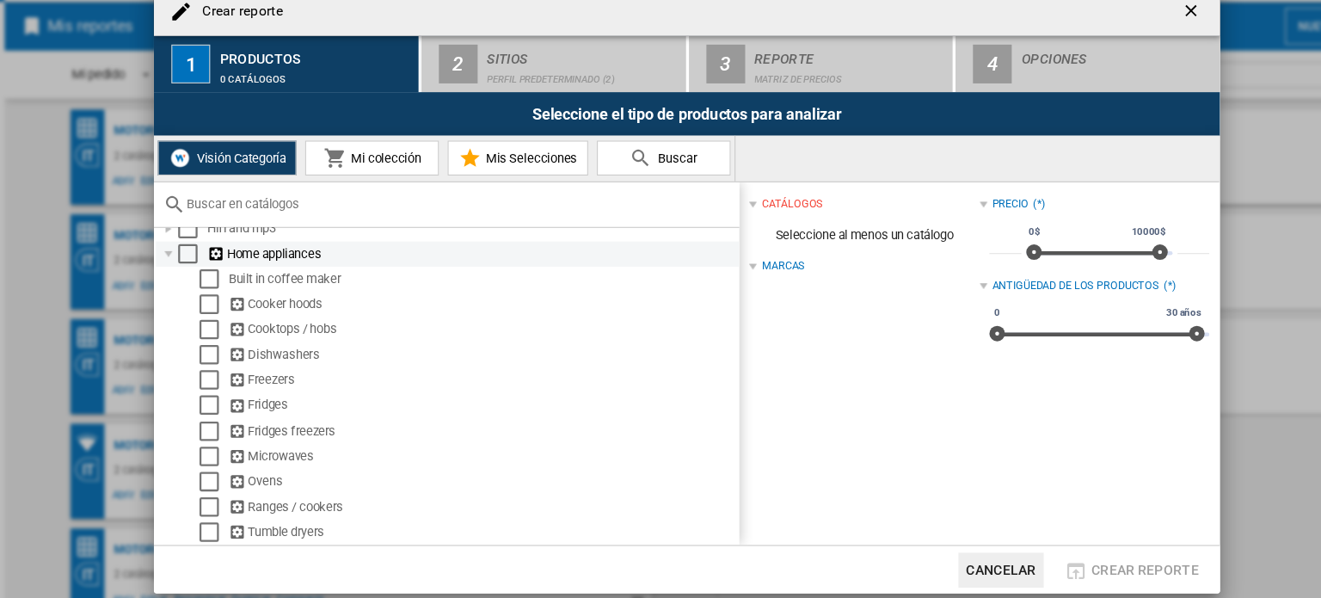
click at [199, 263] on div at bounding box center [200, 266] width 17 height 17
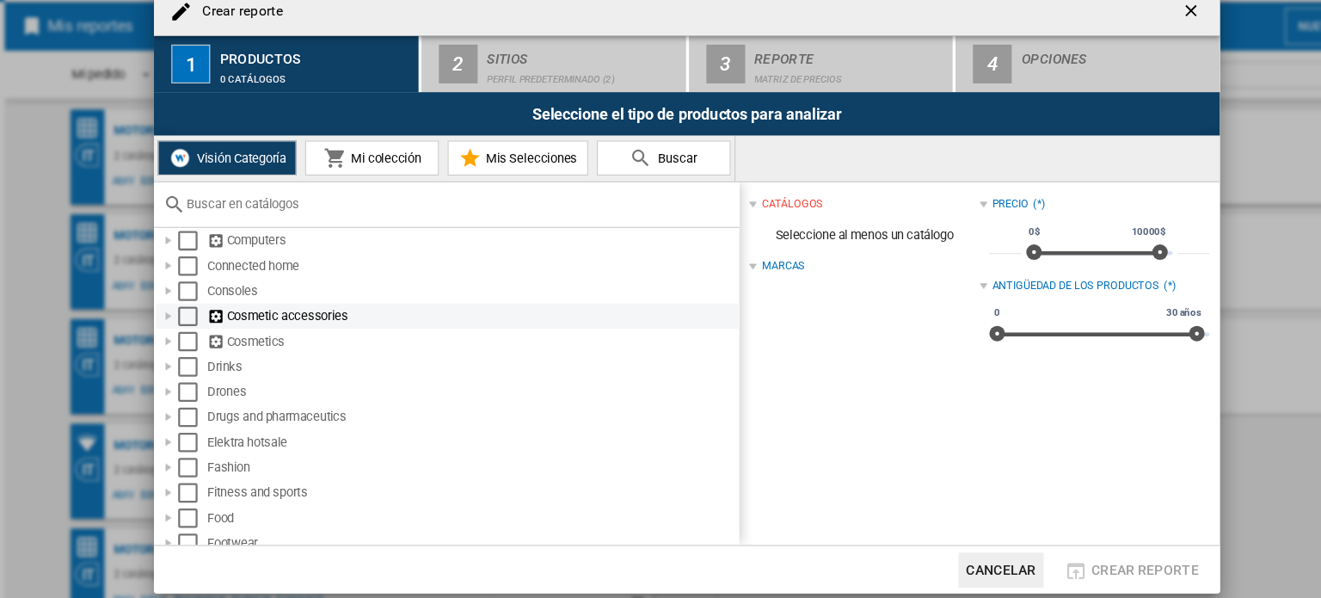
scroll to position [316, 0]
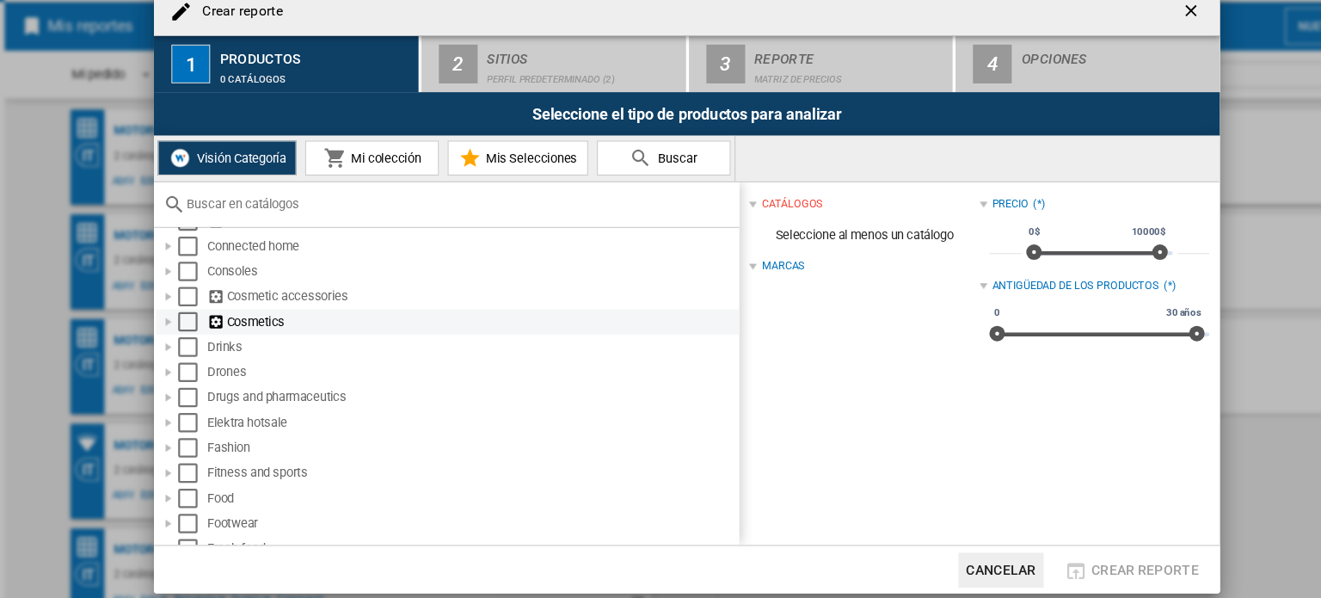
click at [201, 325] on div at bounding box center [200, 326] width 17 height 17
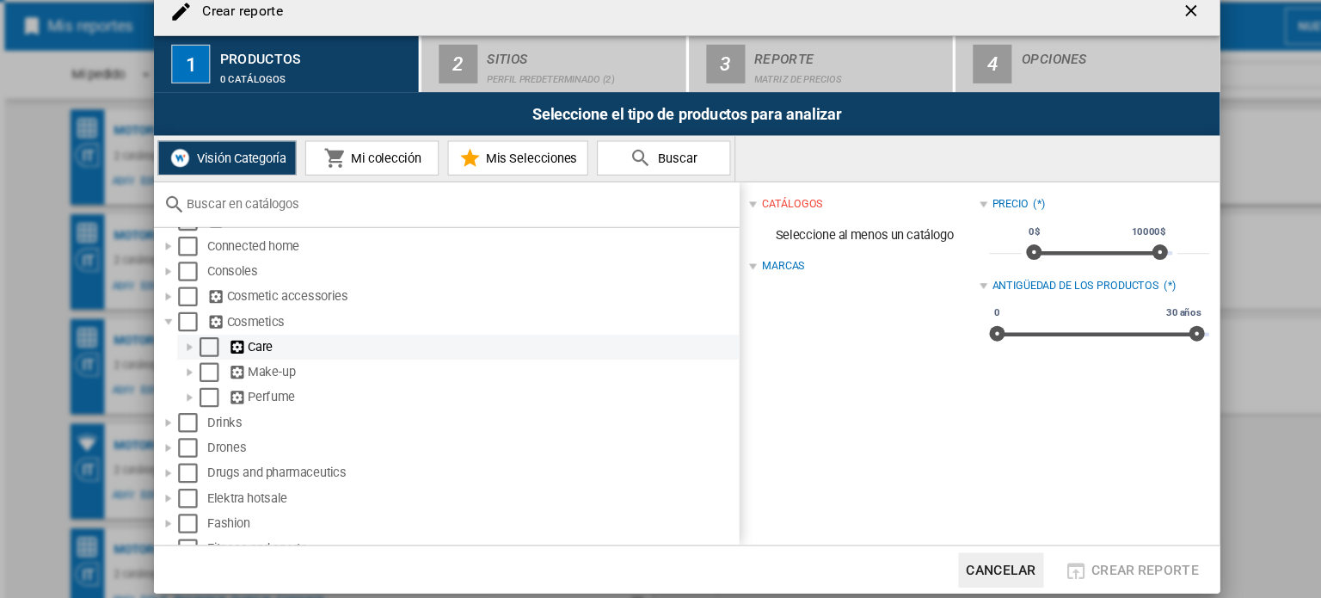
click at [221, 353] on div at bounding box center [219, 349] width 17 height 17
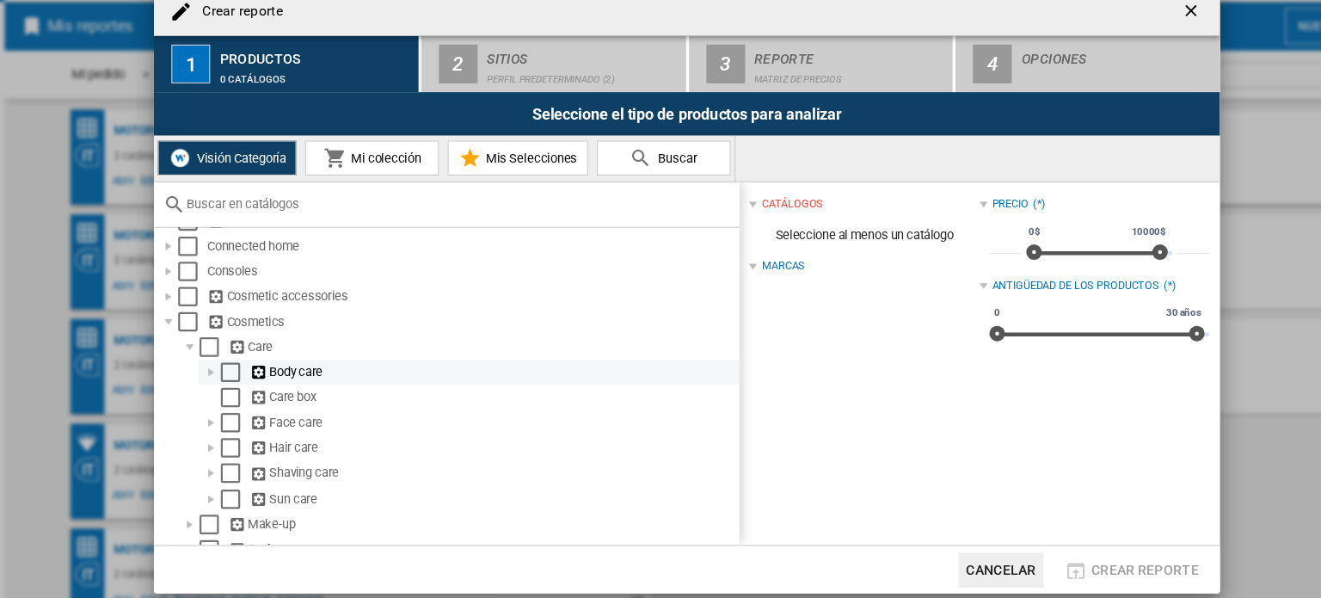
click at [240, 371] on div at bounding box center [238, 371] width 17 height 17
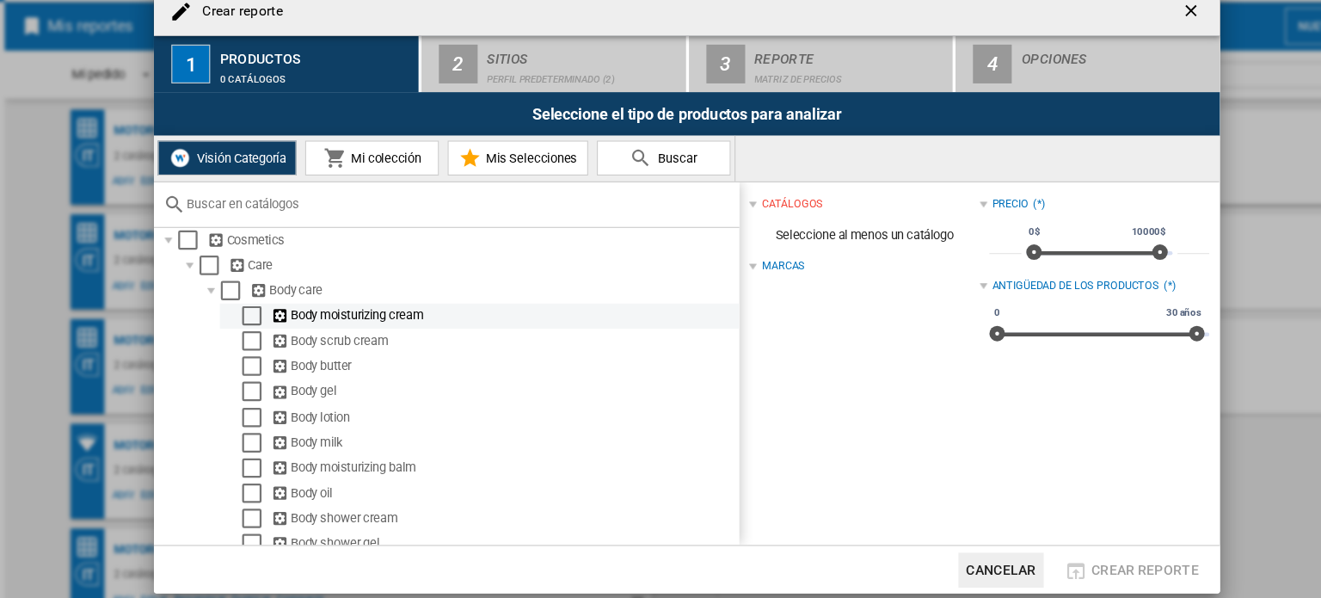
scroll to position [370, 0]
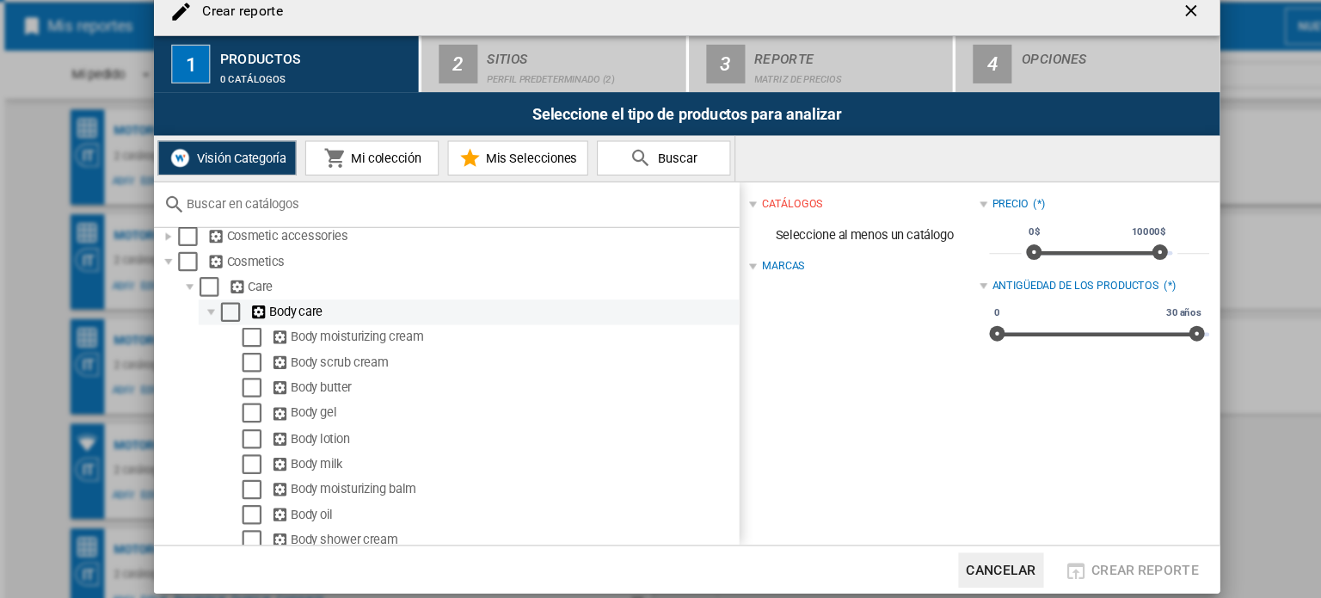
click at [239, 312] on div at bounding box center [238, 318] width 17 height 17
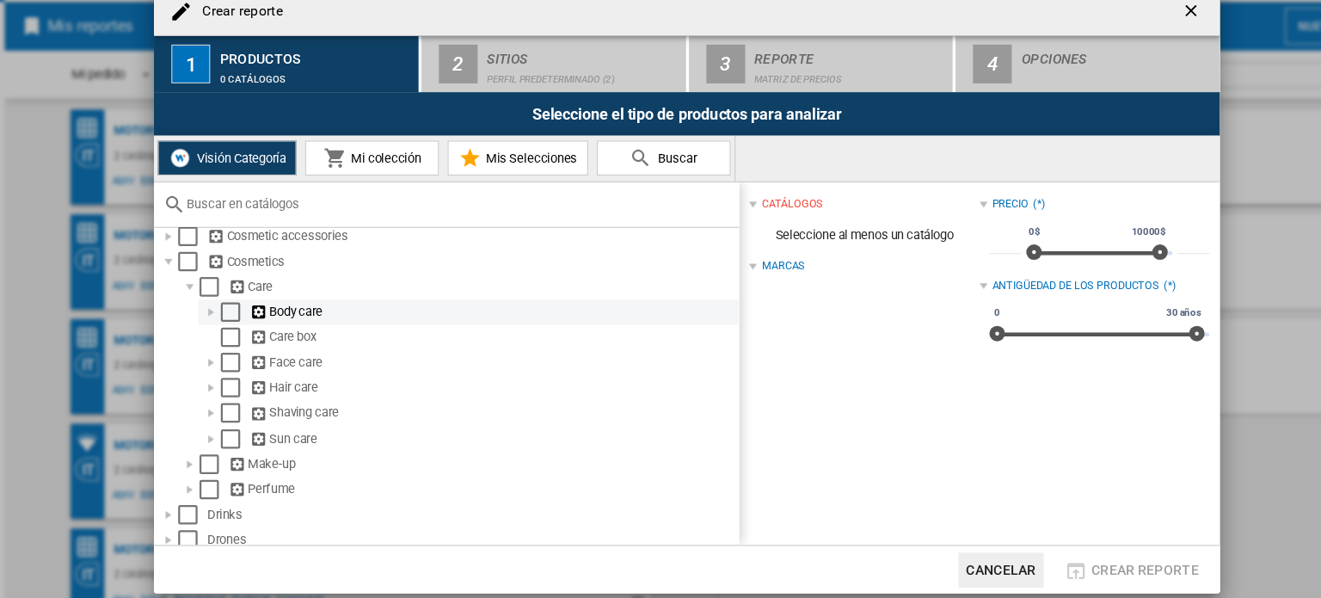
click at [239, 312] on div at bounding box center [238, 318] width 17 height 17
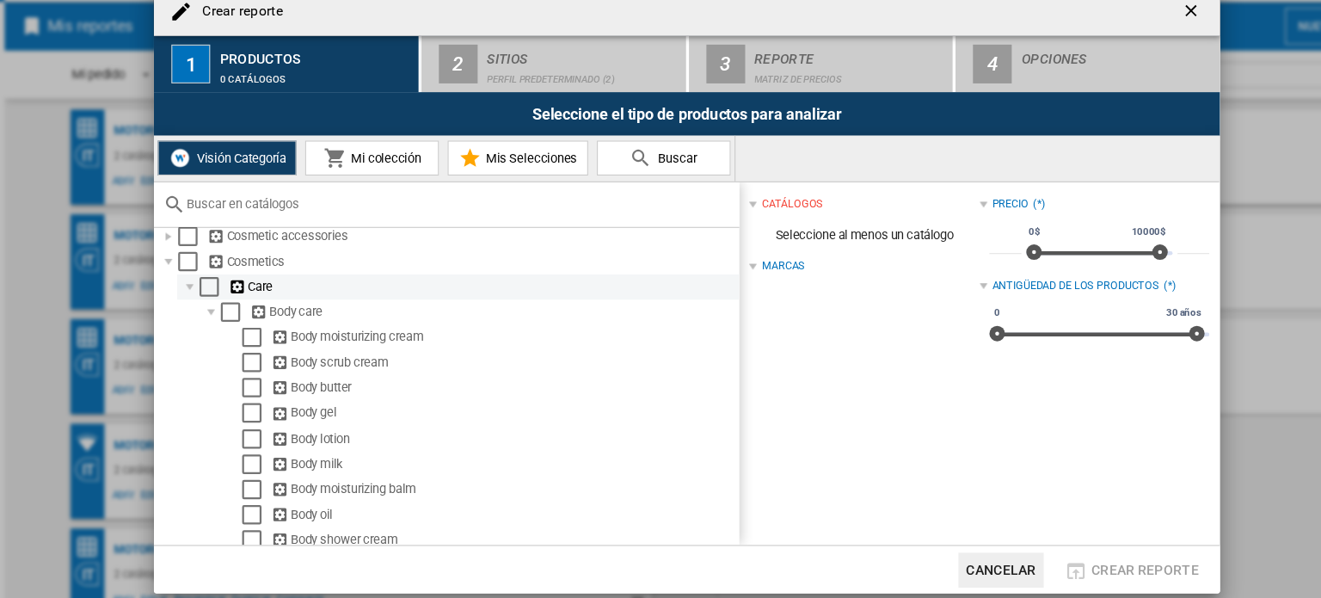
click at [218, 295] on div at bounding box center [219, 295] width 17 height 17
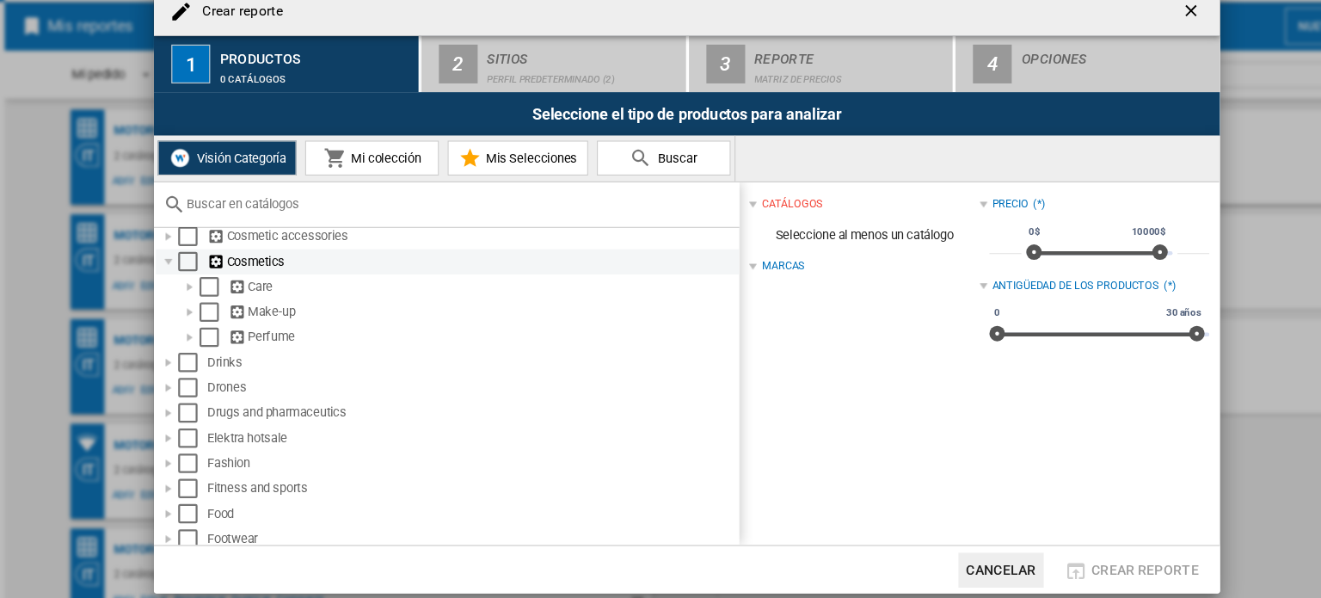
click at [199, 272] on div at bounding box center [200, 273] width 17 height 17
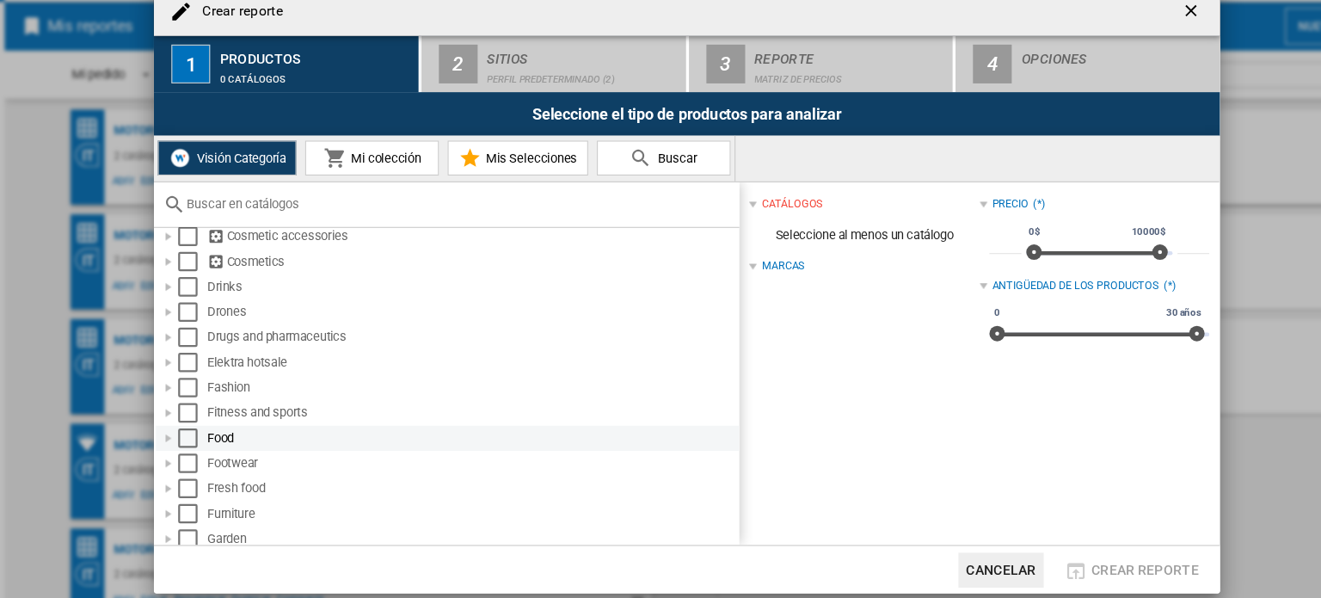
click at [201, 426] on div at bounding box center [200, 429] width 17 height 17
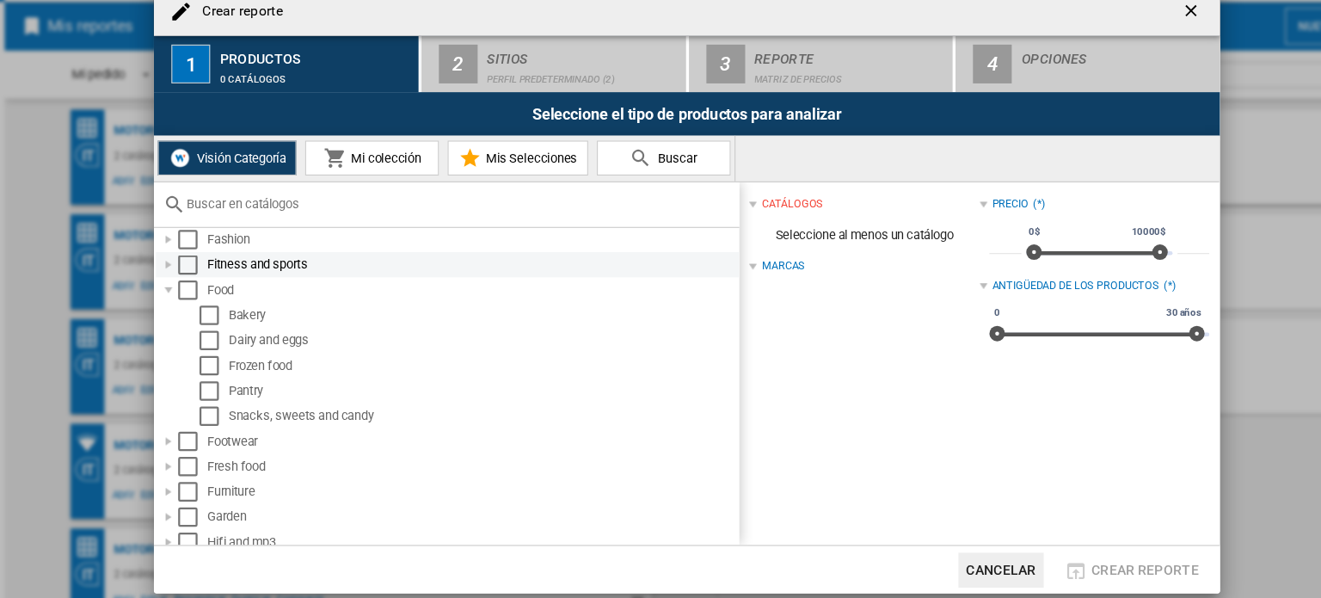
scroll to position [504, 0]
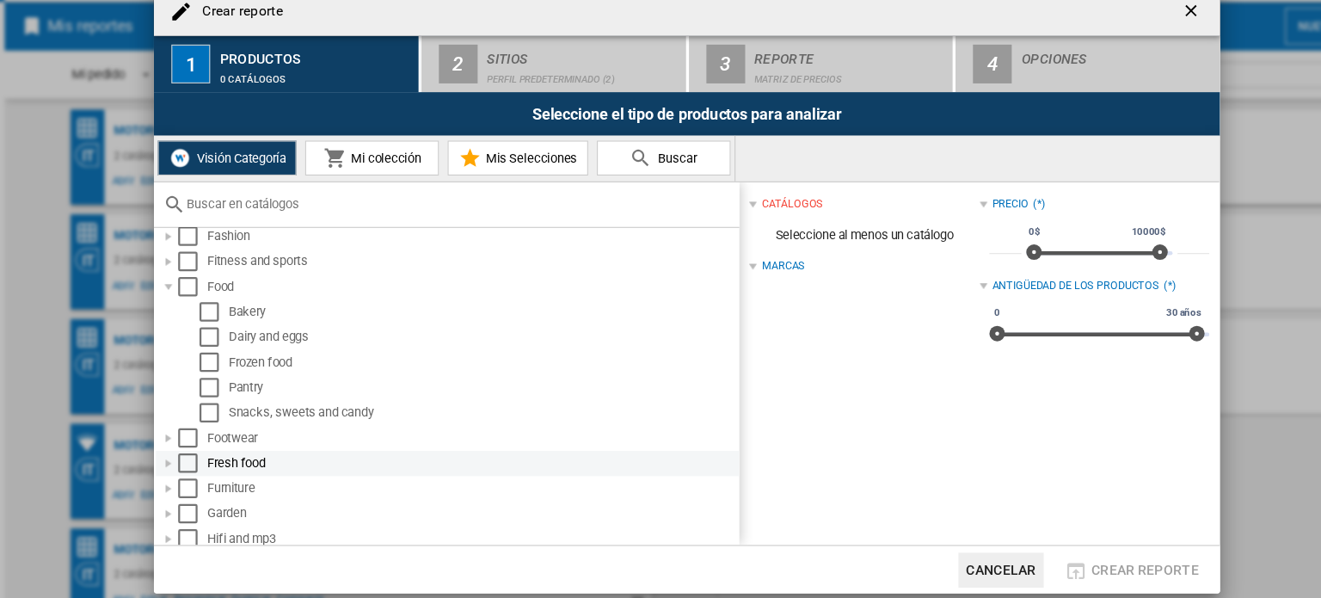
click at [200, 451] on div at bounding box center [200, 452] width 17 height 17
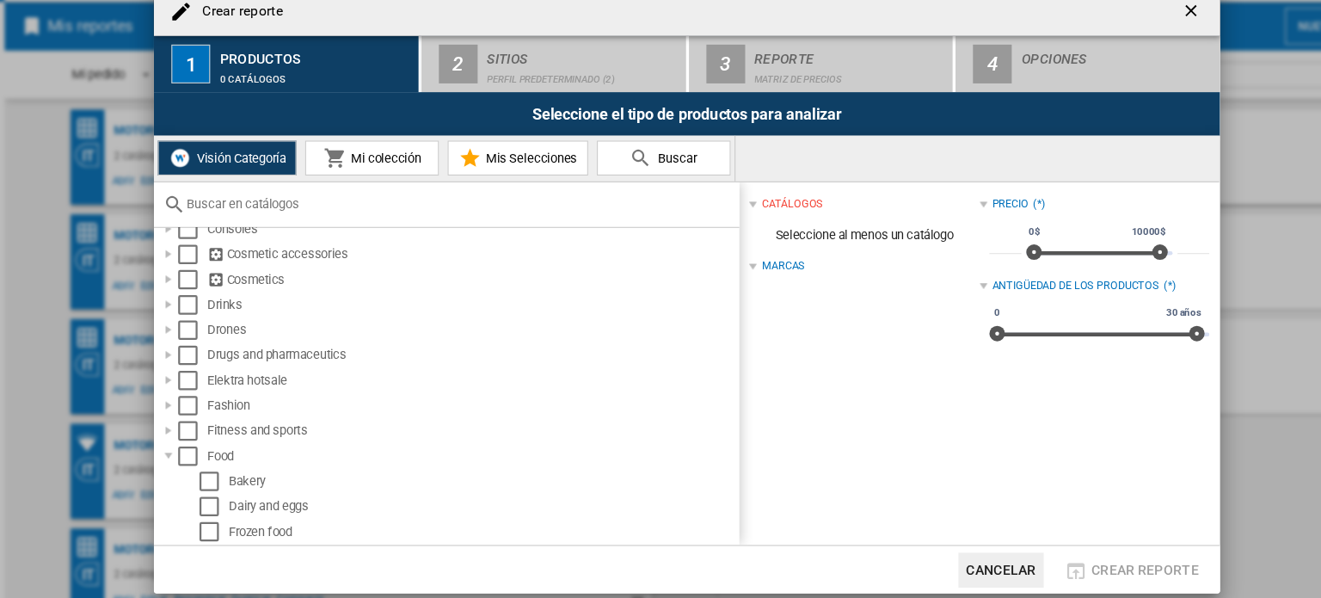
scroll to position [338, 0]
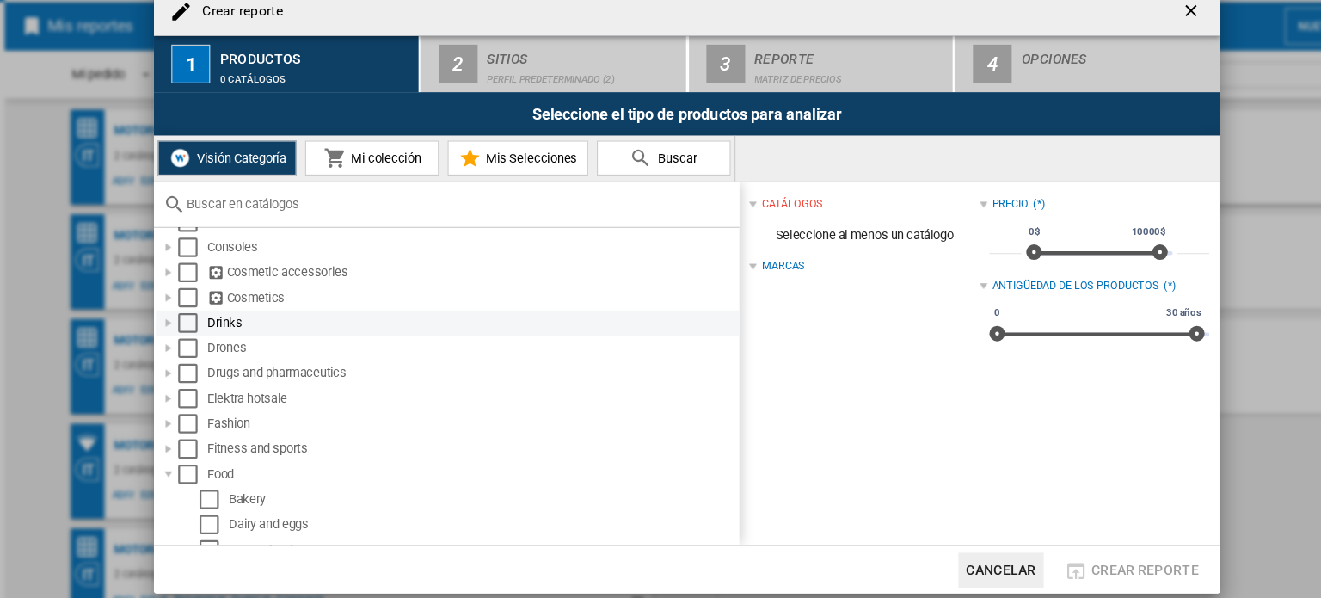
click at [199, 326] on div at bounding box center [200, 327] width 17 height 17
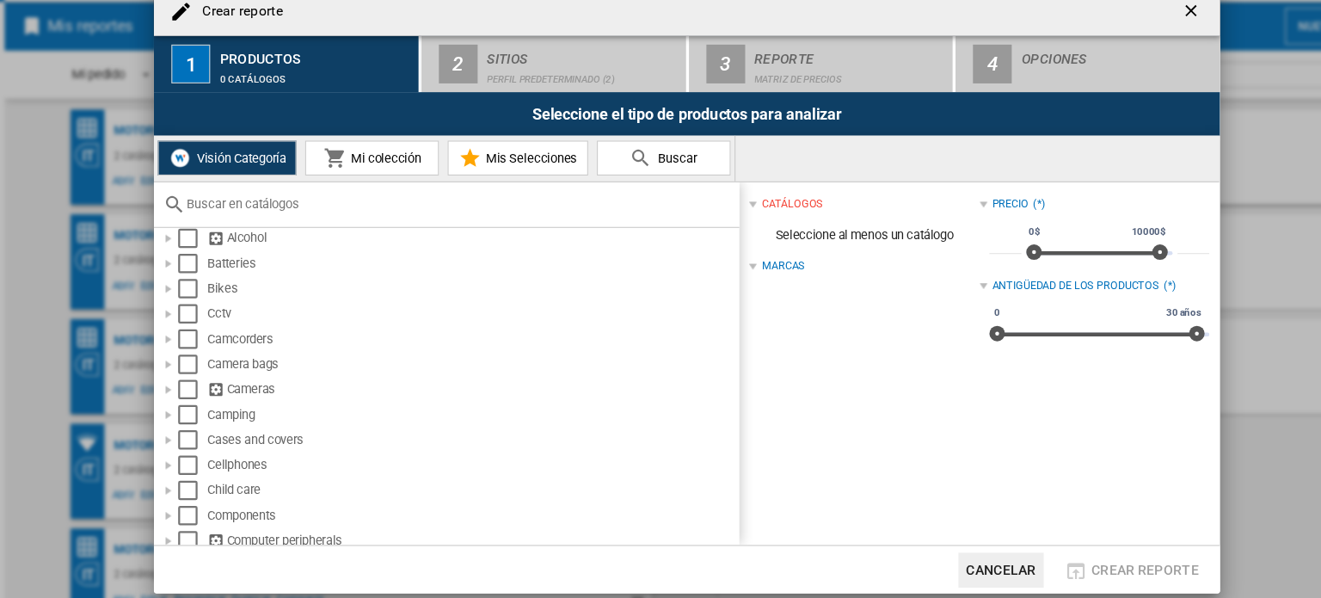
scroll to position [0, 0]
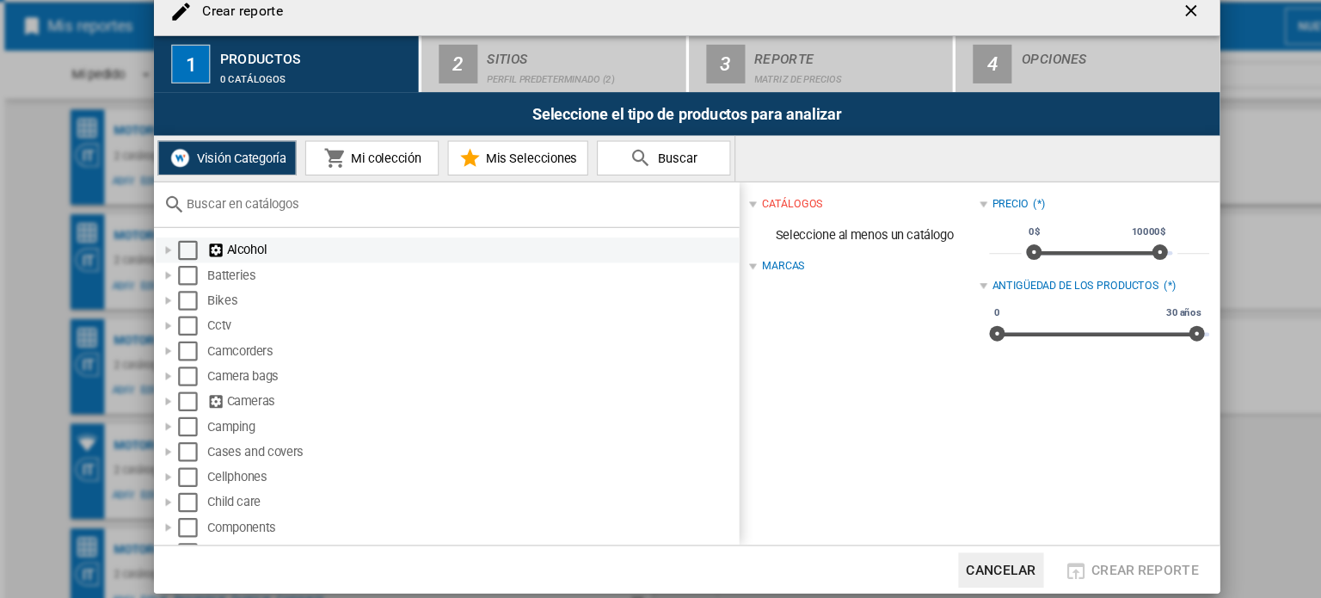
click at [194, 261] on div at bounding box center [200, 263] width 17 height 17
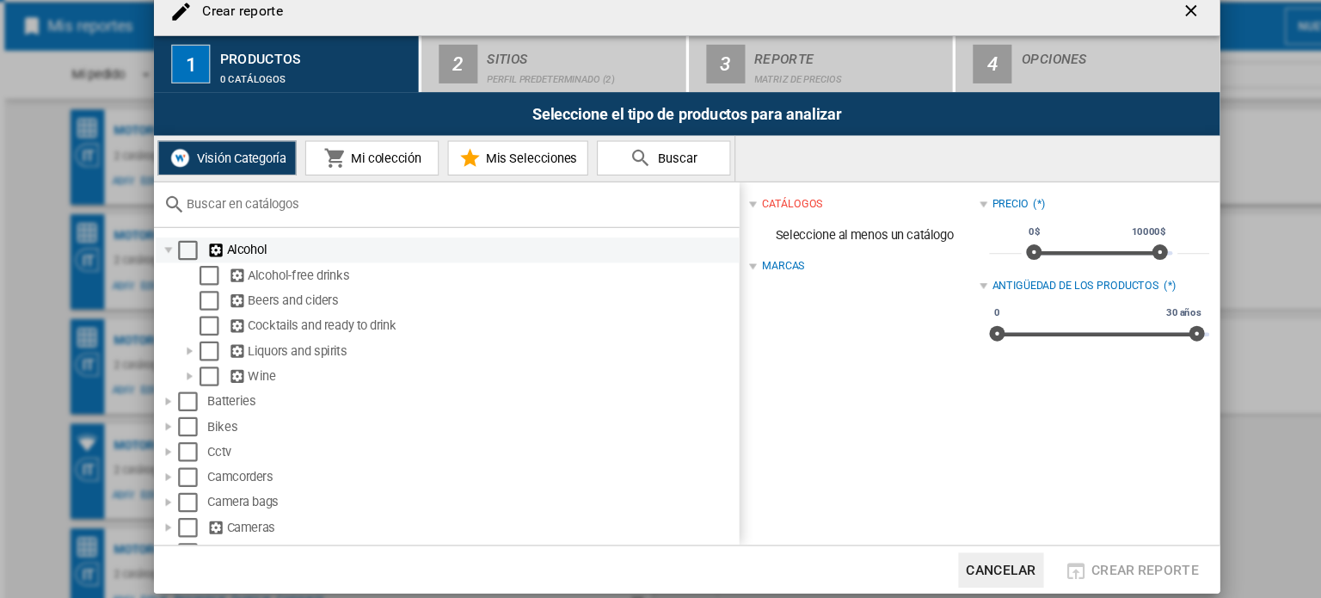
click at [200, 259] on div at bounding box center [200, 263] width 17 height 17
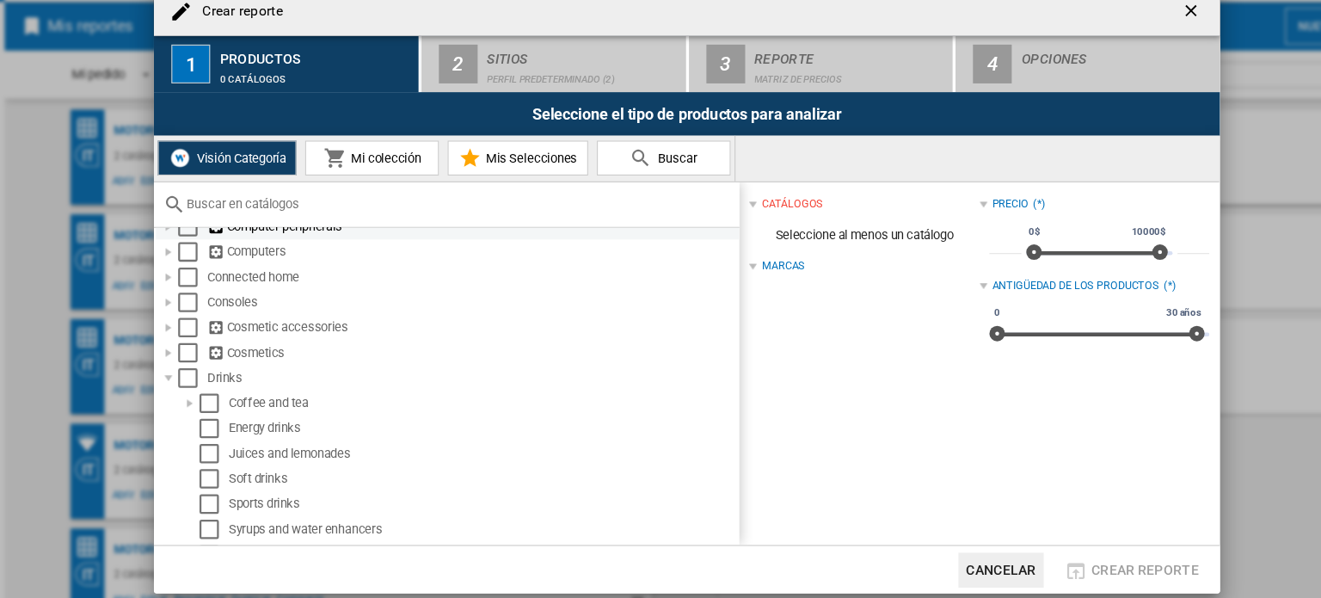
scroll to position [289, 0]
click at [198, 371] on div at bounding box center [200, 376] width 17 height 17
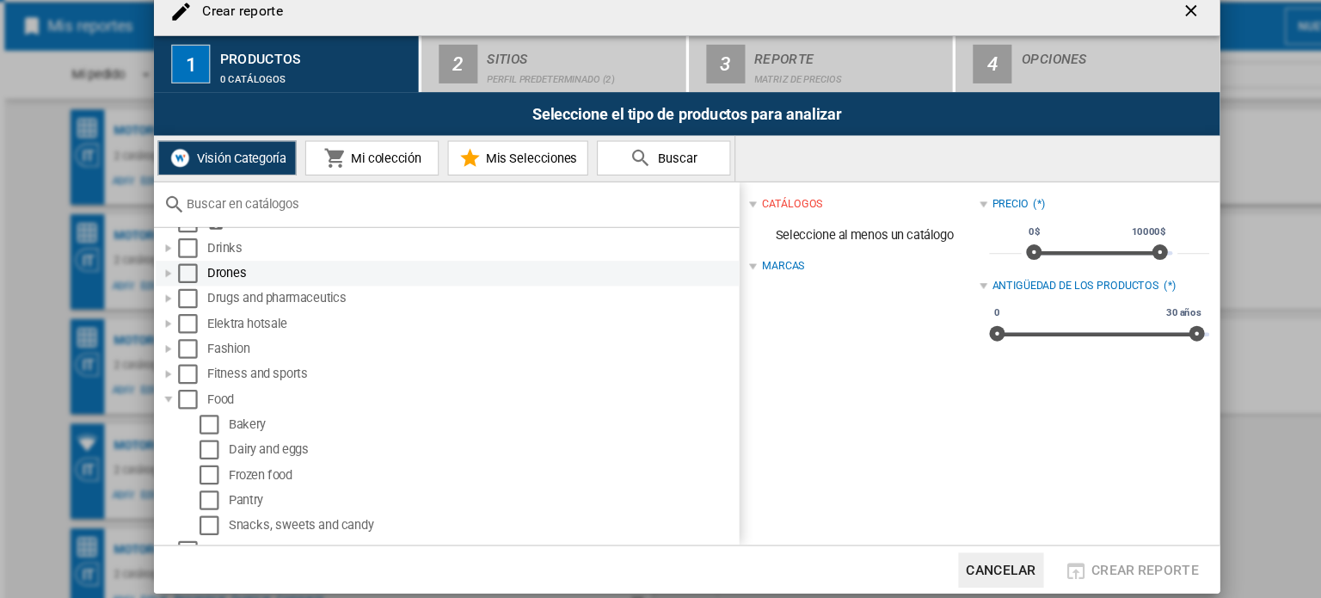
scroll to position [406, 0]
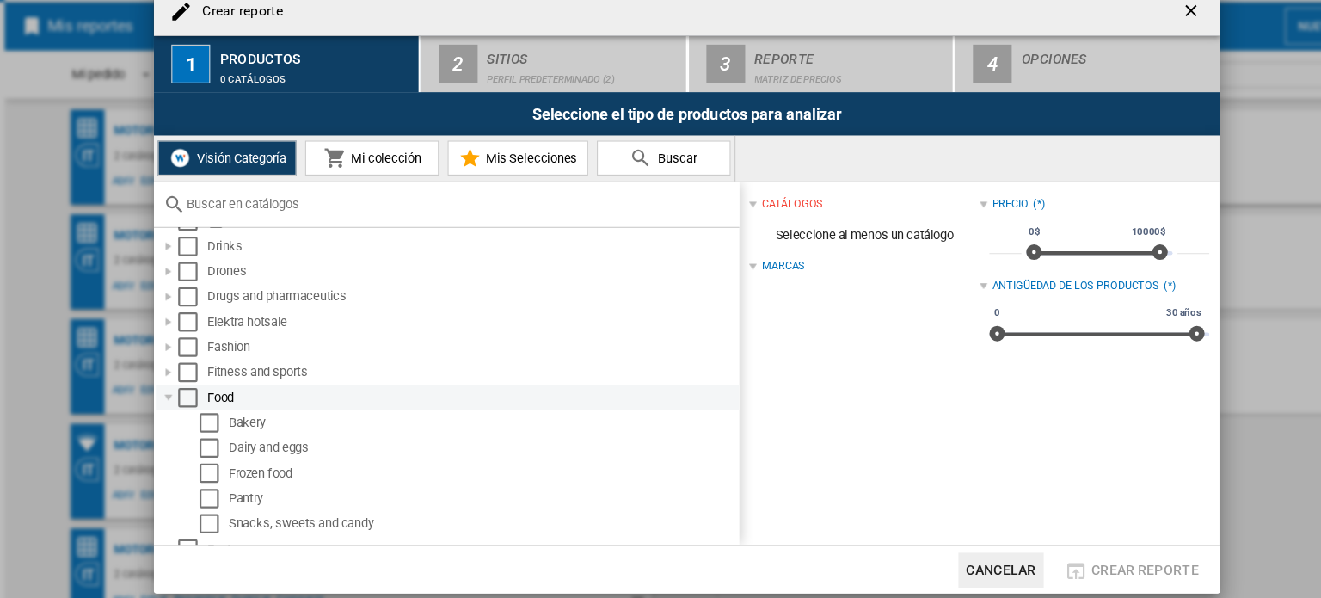
click at [200, 393] on div at bounding box center [200, 393] width 17 height 17
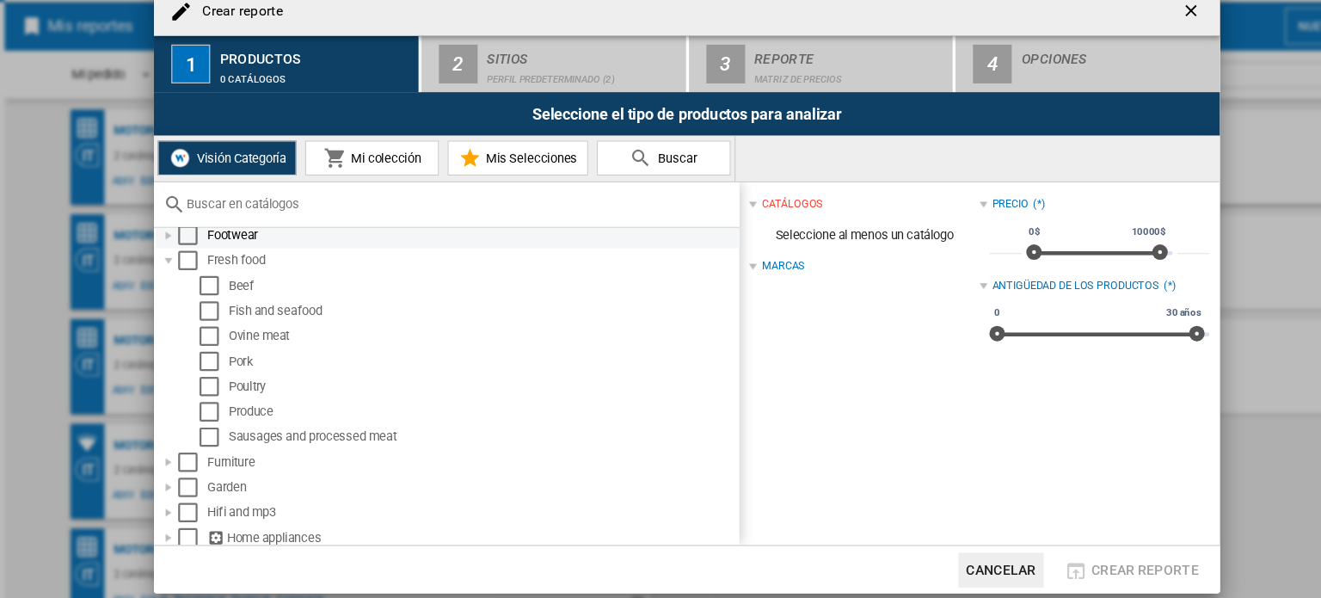
scroll to position [573, 0]
click at [196, 269] on div at bounding box center [200, 271] width 17 height 17
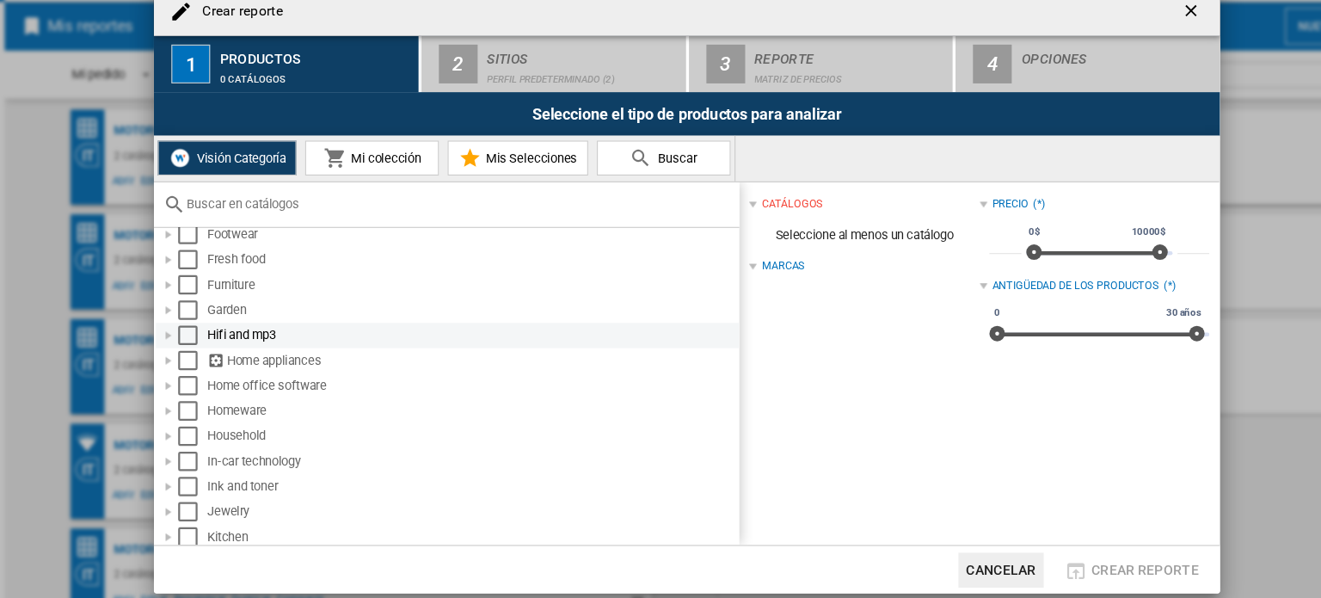
click at [198, 339] on div at bounding box center [200, 338] width 17 height 17
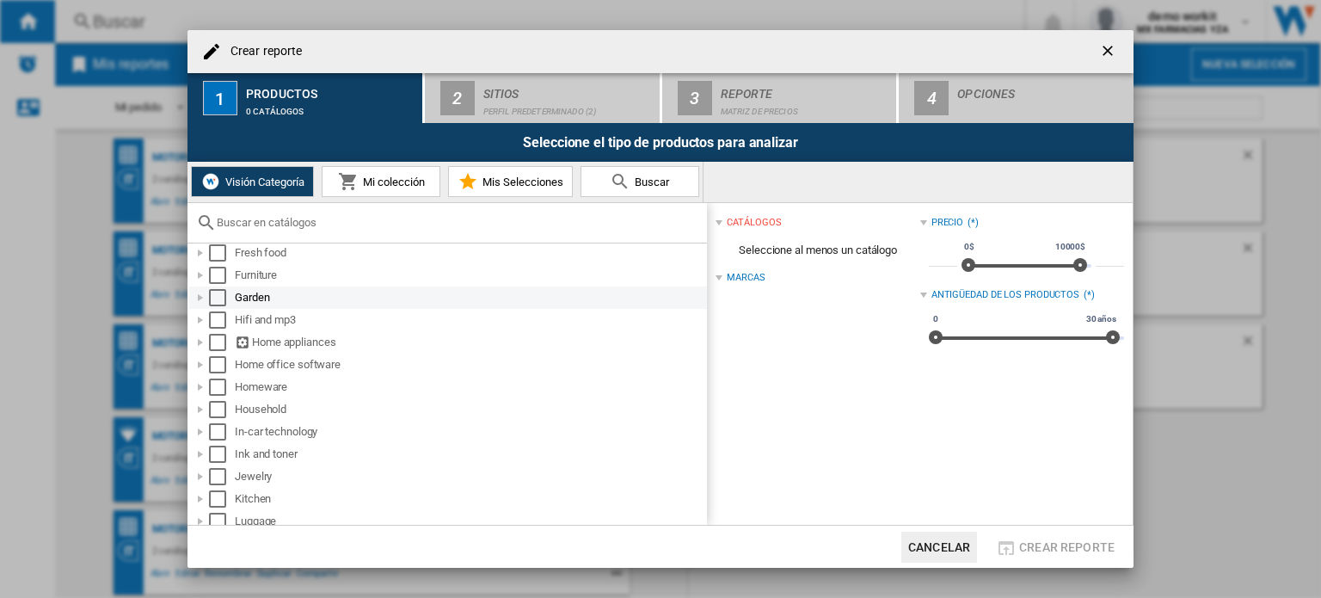
scroll to position [589, 0]
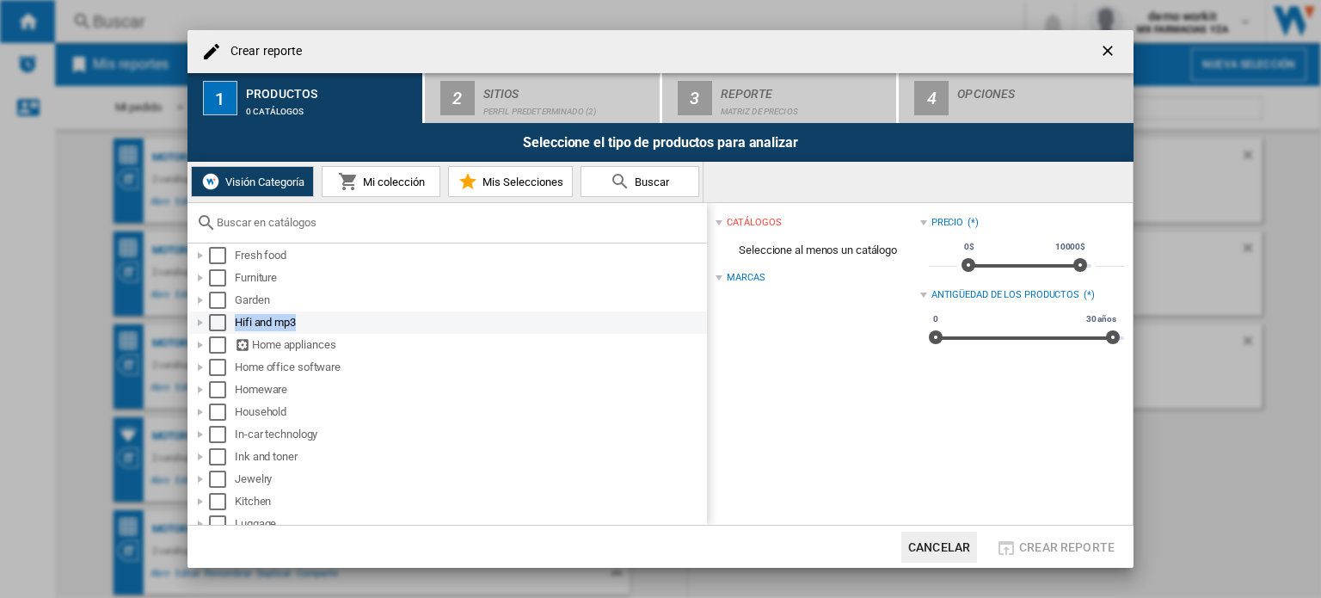
drag, startPoint x: 302, startPoint y: 322, endPoint x: 237, endPoint y: 320, distance: 64.5
click at [237, 320] on div "Hifi and mp3" at bounding box center [469, 322] width 469 height 17
copy div "Hifi and mp3"
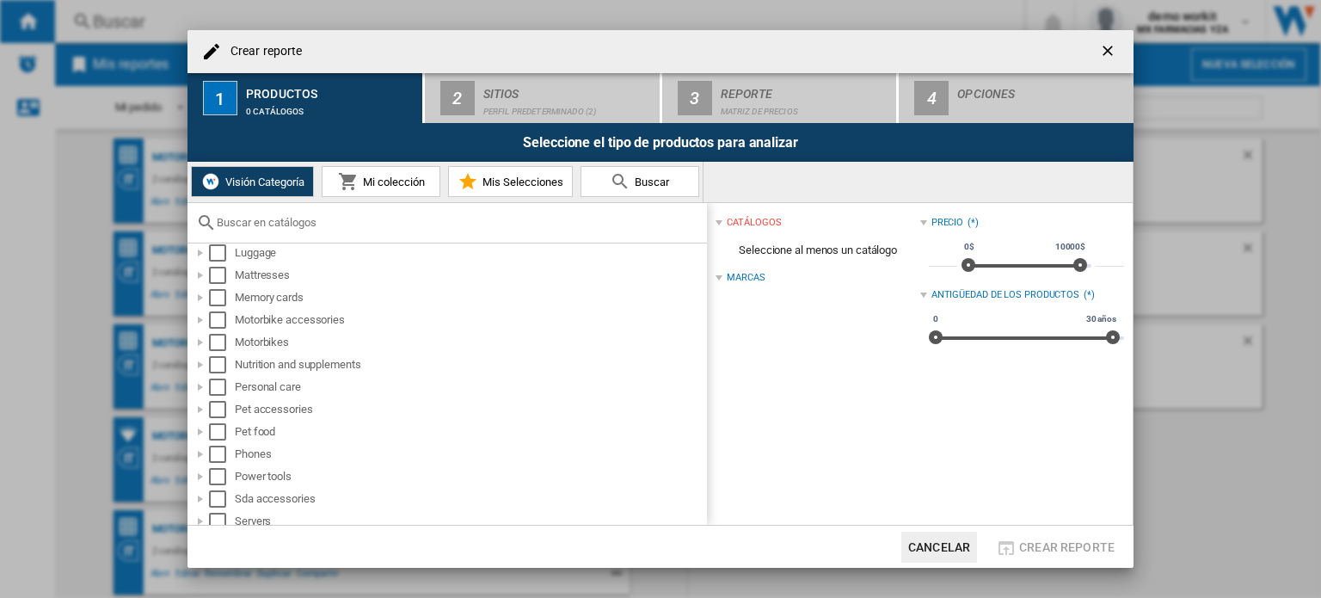
scroll to position [926, 0]
drag, startPoint x: 372, startPoint y: 366, endPoint x: 234, endPoint y: 363, distance: 138.5
click at [234, 363] on div "Nutrition and supplements" at bounding box center [448, 365] width 518 height 22
copy div "Nutrition and supplements"
